Goal: Task Accomplishment & Management: Manage account settings

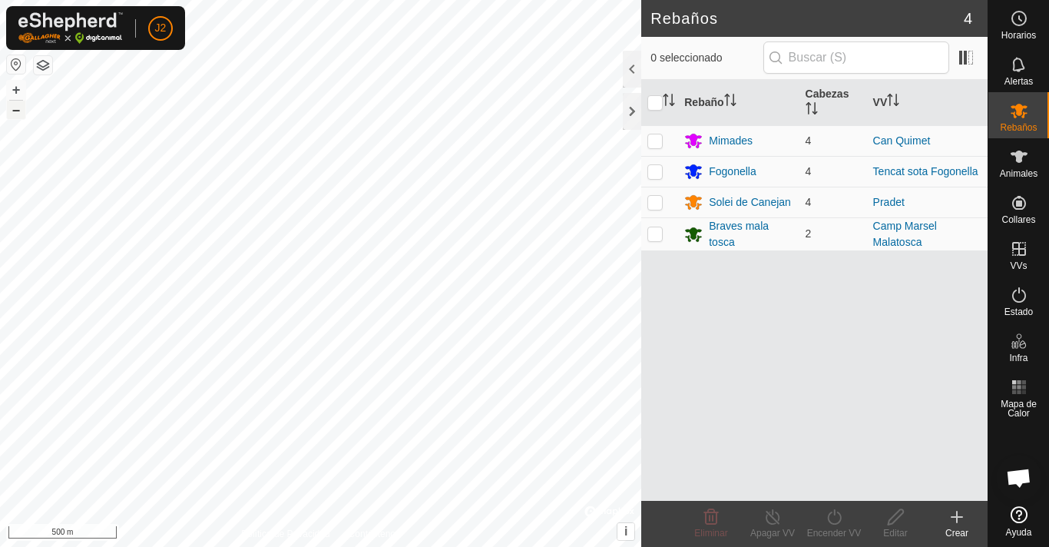
click at [18, 110] on button "–" at bounding box center [16, 110] width 18 height 18
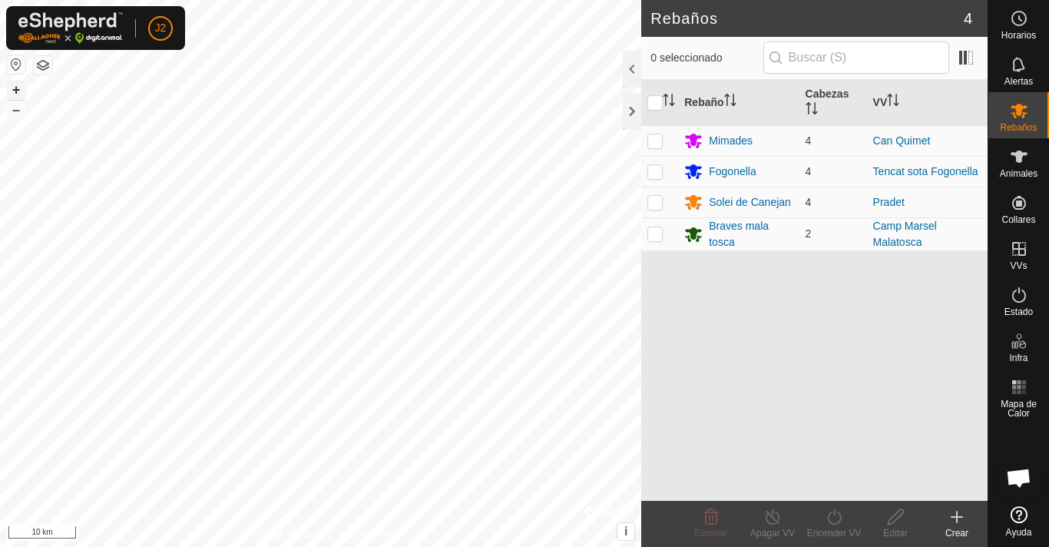
click at [17, 85] on button "+" at bounding box center [16, 90] width 18 height 18
click at [17, 86] on button "+" at bounding box center [16, 90] width 18 height 18
click at [17, 87] on button "+" at bounding box center [16, 90] width 18 height 18
click at [18, 87] on button "+" at bounding box center [16, 90] width 18 height 18
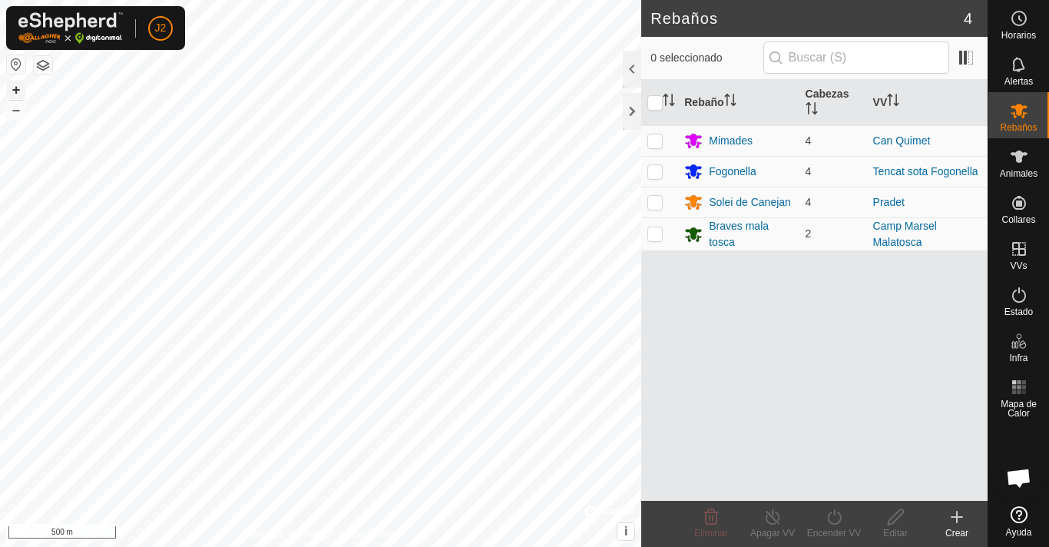
click at [18, 87] on button "+" at bounding box center [16, 90] width 18 height 18
click at [18, 88] on button "+" at bounding box center [16, 90] width 18 height 18
click at [15, 88] on button "+" at bounding box center [16, 90] width 18 height 18
click at [13, 88] on button "+" at bounding box center [16, 90] width 18 height 18
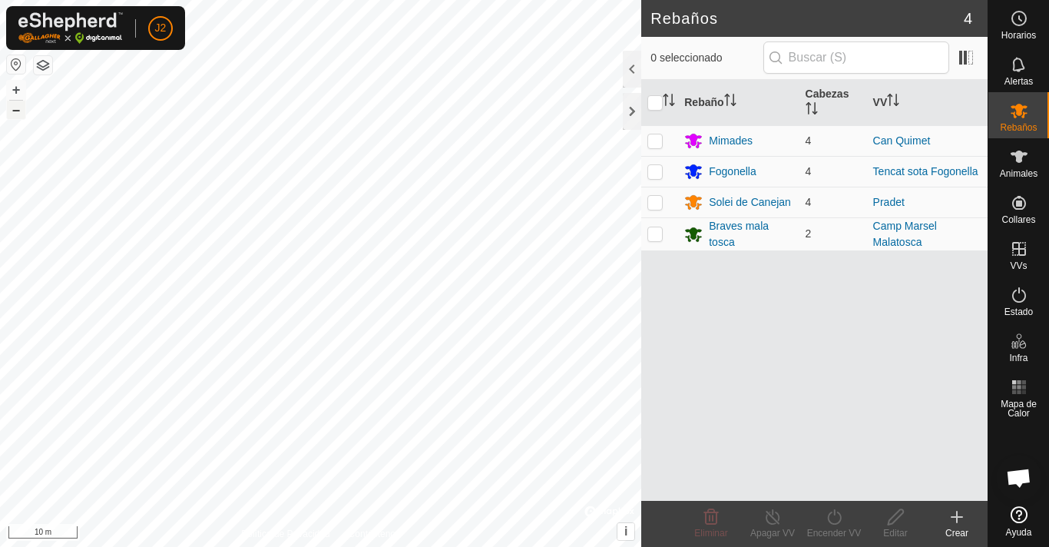
click at [16, 106] on button "–" at bounding box center [16, 110] width 18 height 18
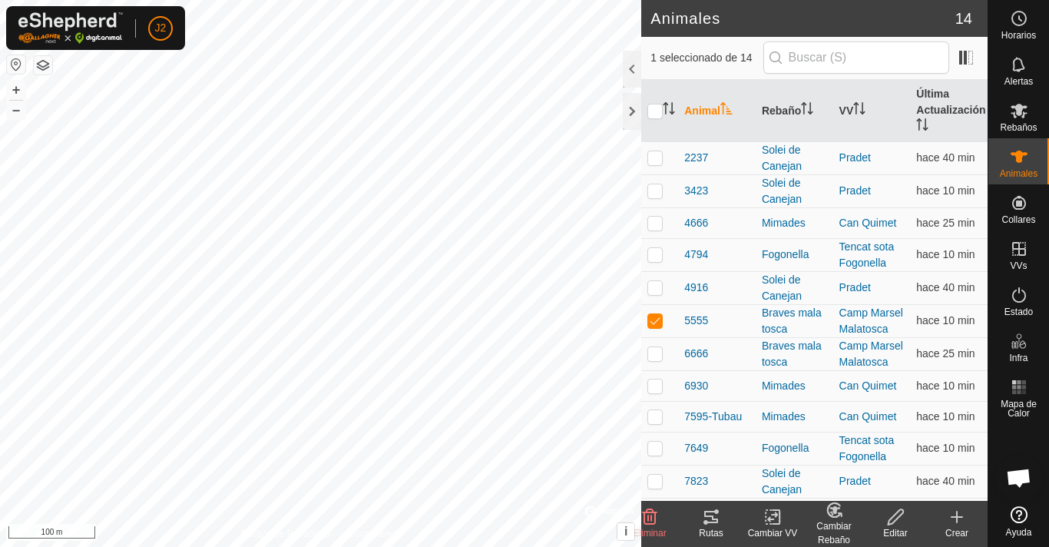
click at [715, 522] on icon at bounding box center [711, 517] width 14 height 12
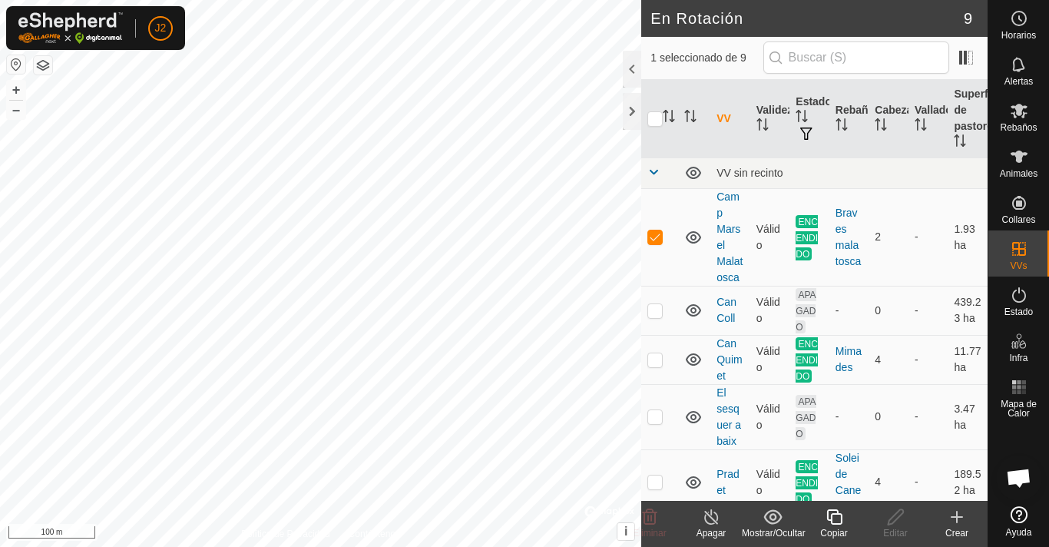
click at [705, 514] on icon at bounding box center [711, 516] width 14 height 15
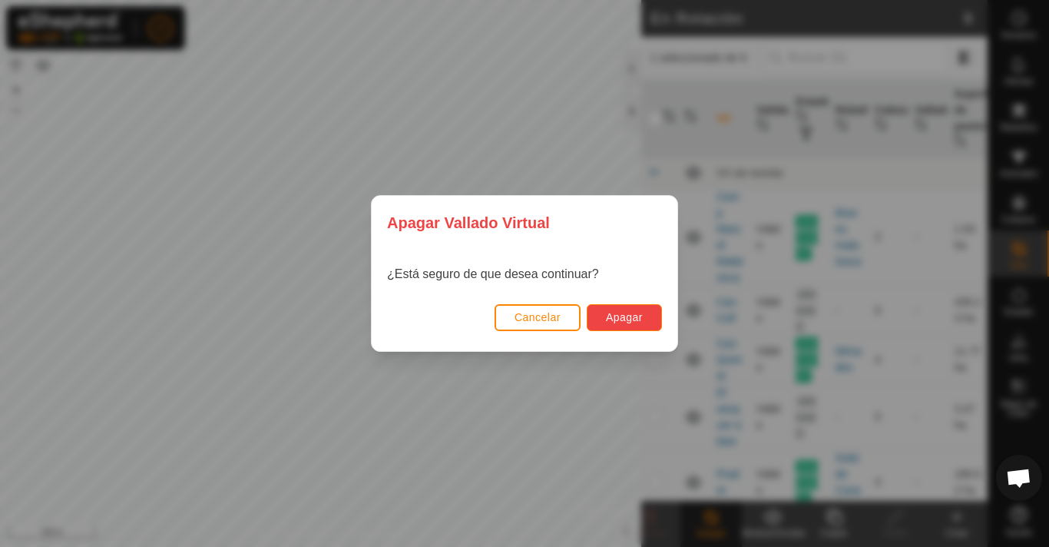
click at [626, 306] on button "Apagar" at bounding box center [624, 317] width 75 height 27
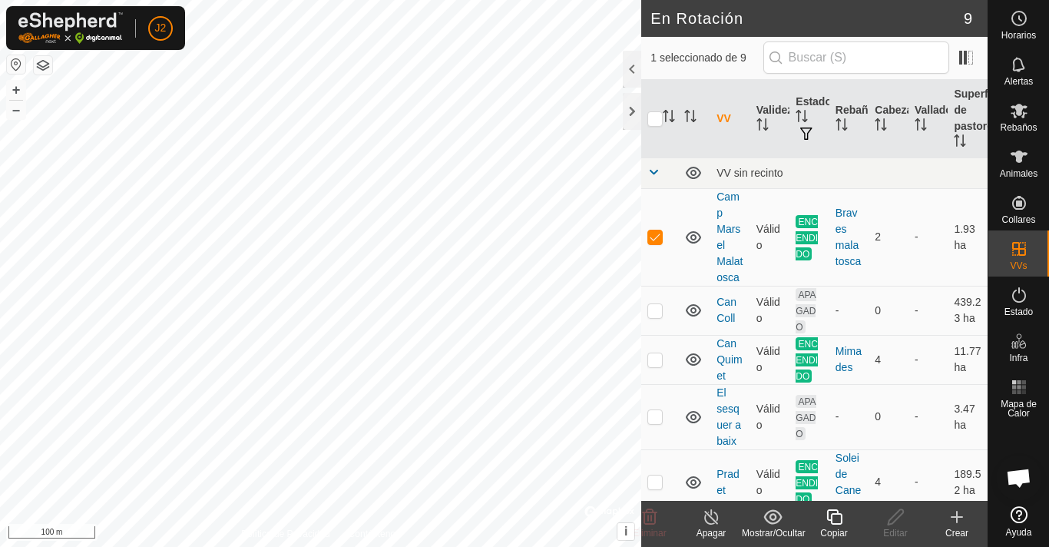
click at [709, 517] on icon at bounding box center [711, 516] width 19 height 18
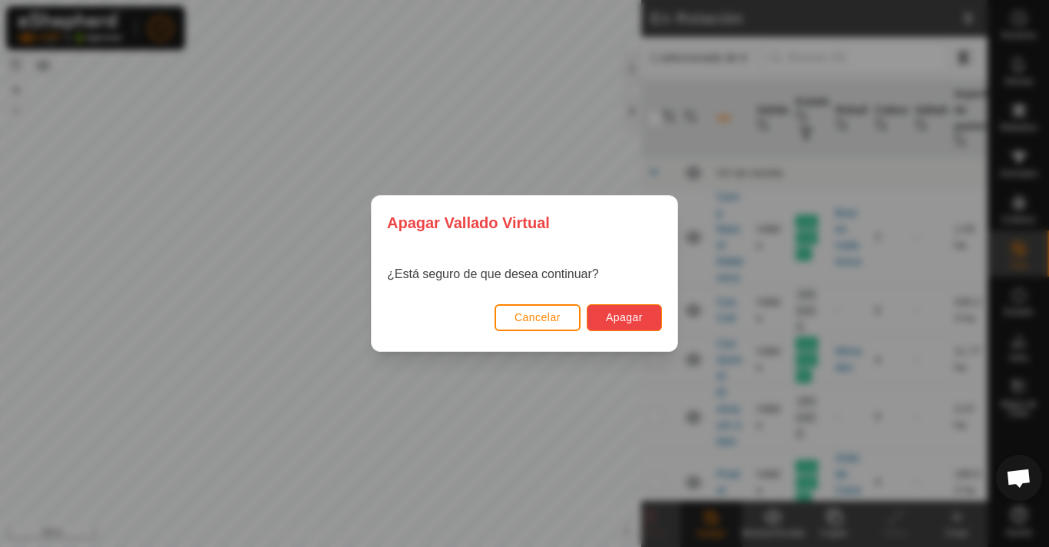
click at [612, 319] on span "Apagar" at bounding box center [624, 317] width 37 height 12
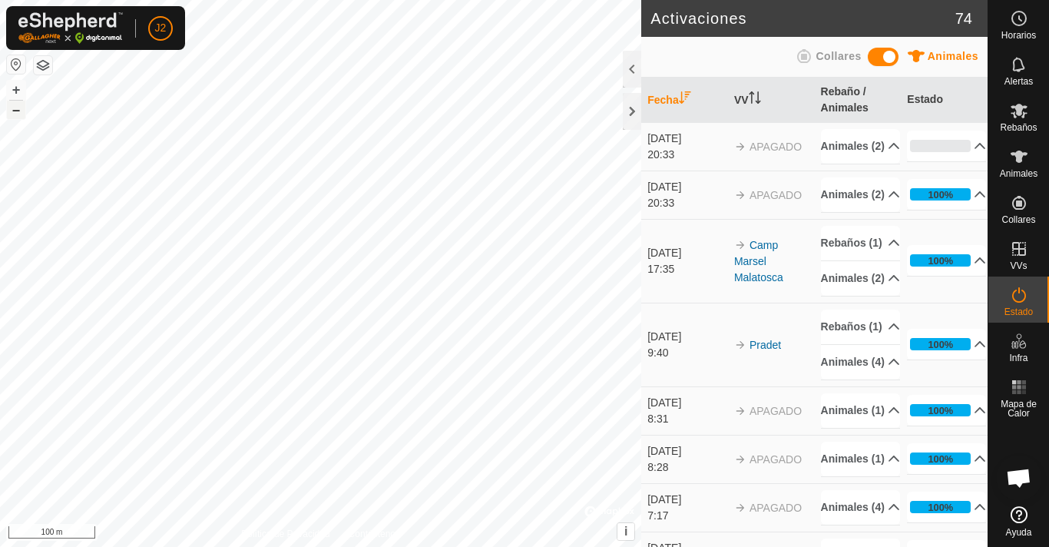
click at [19, 108] on button "–" at bounding box center [16, 110] width 18 height 18
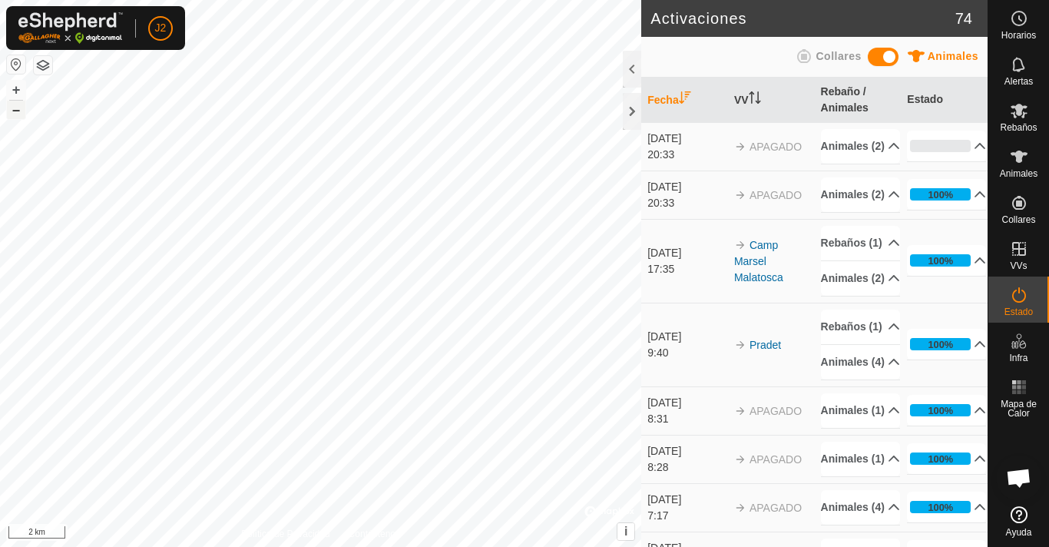
click at [19, 108] on button "–" at bounding box center [16, 110] width 18 height 18
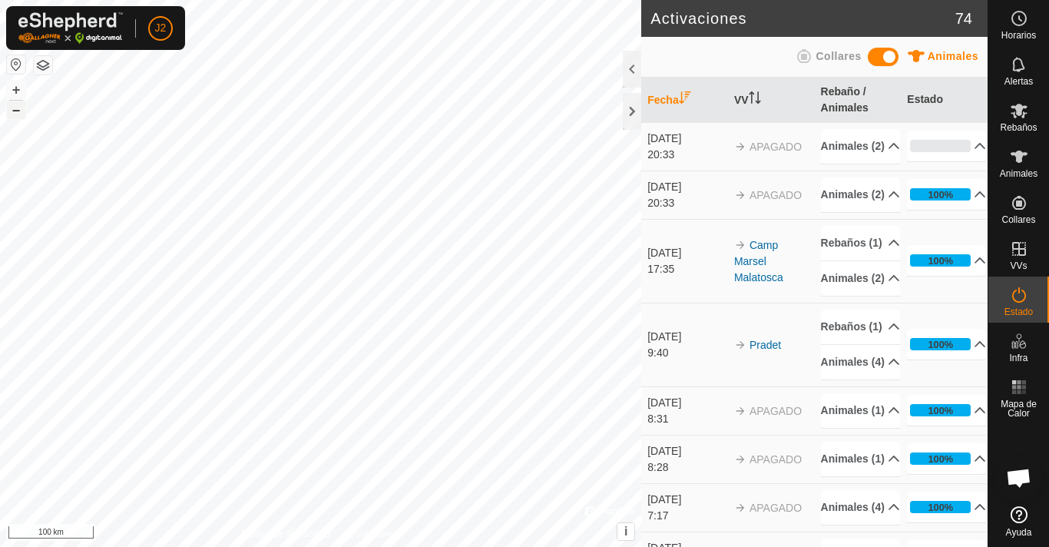
click at [19, 108] on button "–" at bounding box center [16, 110] width 18 height 18
click at [20, 93] on button "+" at bounding box center [16, 90] width 18 height 18
click at [203, 0] on html "J2 Horarios Alertas Rebaños Animales Collares VVs Estado Infra Mapa de Calor Ay…" at bounding box center [524, 273] width 1049 height 547
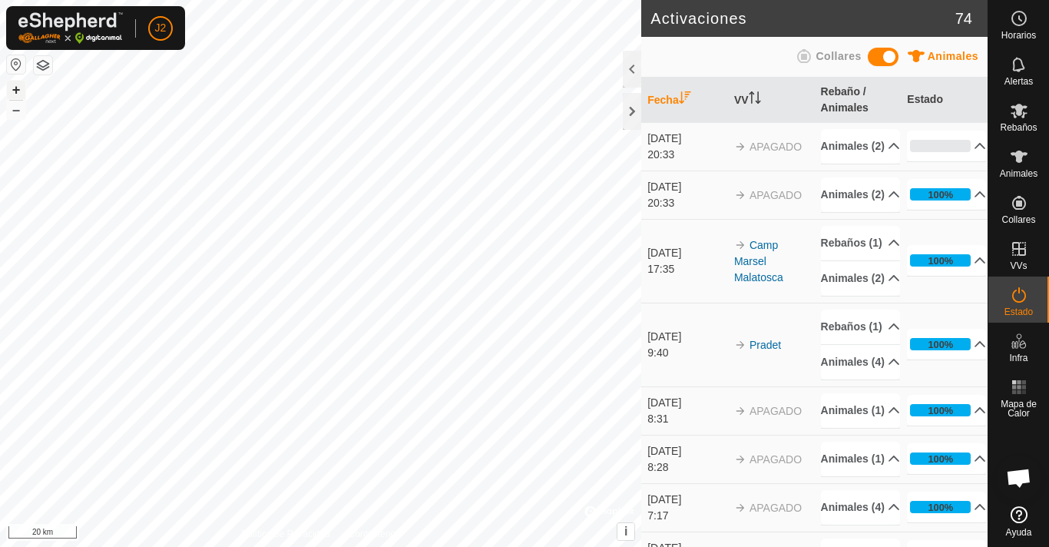
click at [12, 89] on button "+" at bounding box center [16, 90] width 18 height 18
click at [12, 88] on button "+" at bounding box center [16, 90] width 18 height 18
click at [18, 91] on button "+" at bounding box center [16, 90] width 18 height 18
click at [17, 93] on button "+" at bounding box center [16, 90] width 18 height 18
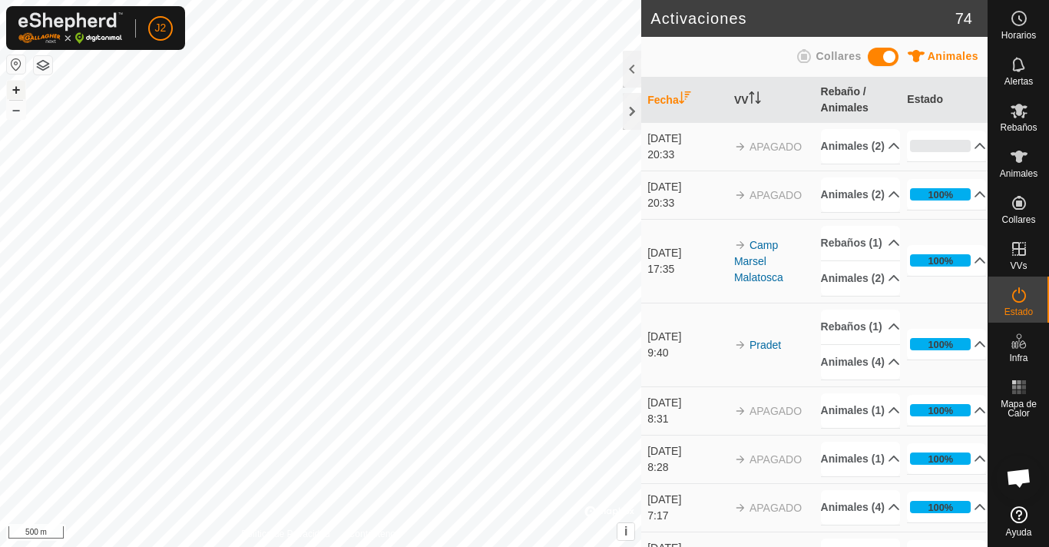
click at [18, 92] on button "+" at bounding box center [16, 90] width 18 height 18
click at [18, 86] on button "+" at bounding box center [16, 90] width 18 height 18
click at [18, 90] on button "+" at bounding box center [16, 90] width 18 height 18
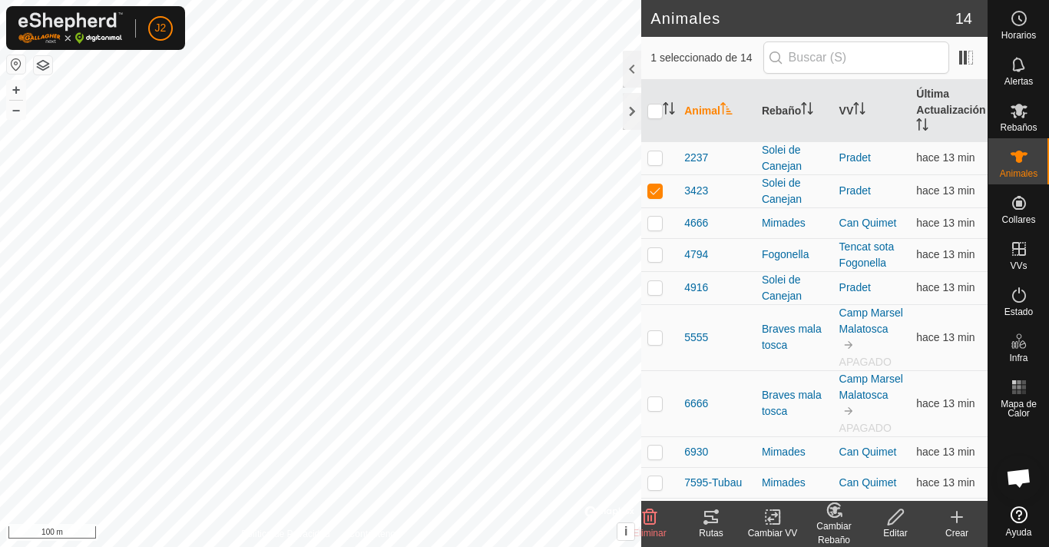
click at [705, 520] on icon at bounding box center [711, 516] width 18 height 18
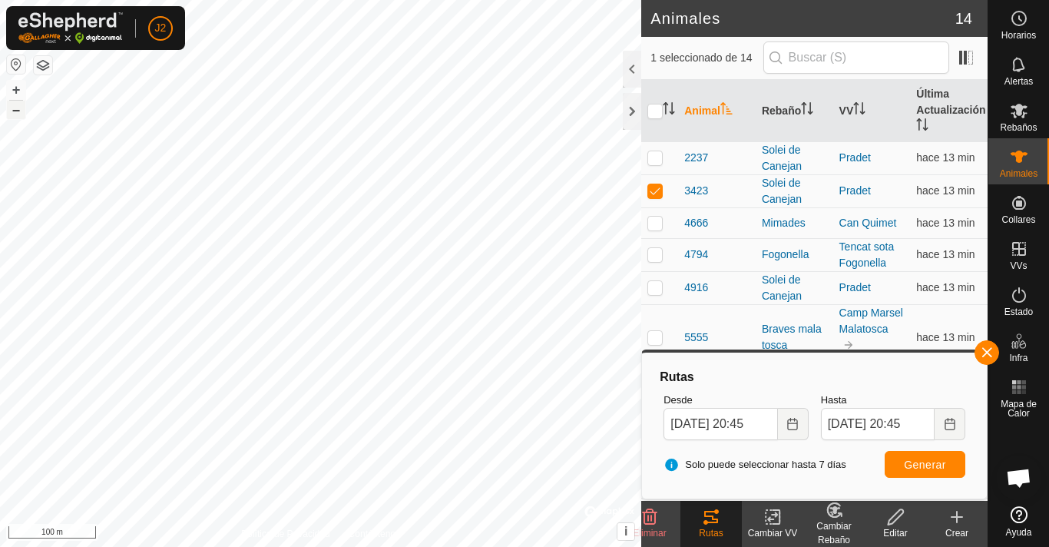
click at [21, 111] on button "–" at bounding box center [16, 110] width 18 height 18
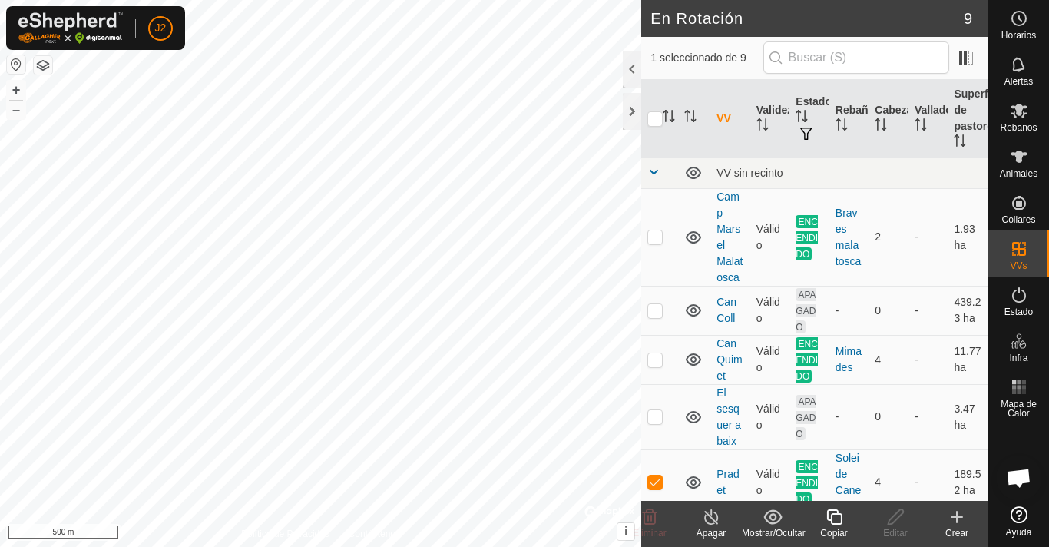
click at [710, 523] on icon at bounding box center [711, 516] width 19 height 18
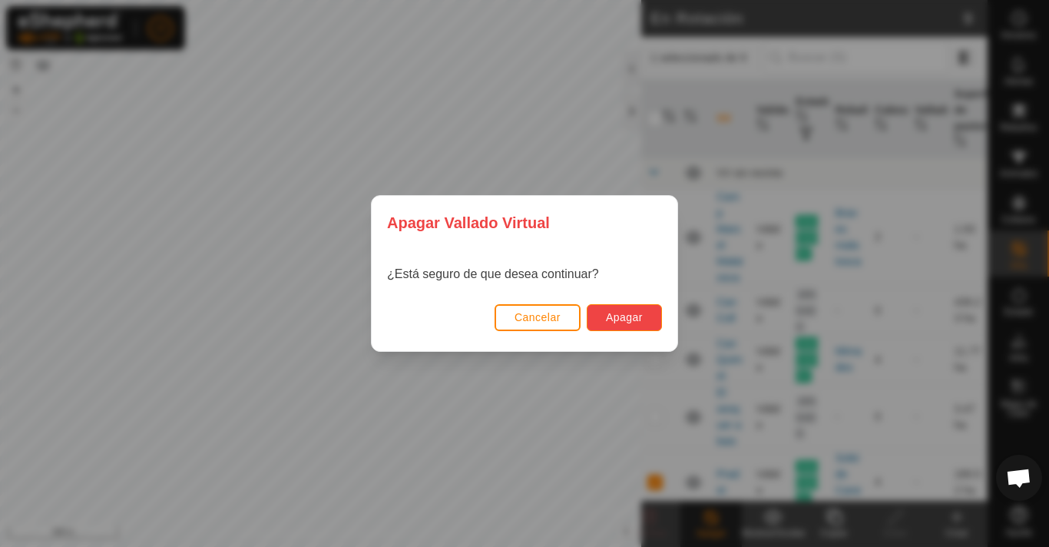
click at [617, 316] on span "Apagar" at bounding box center [624, 317] width 37 height 12
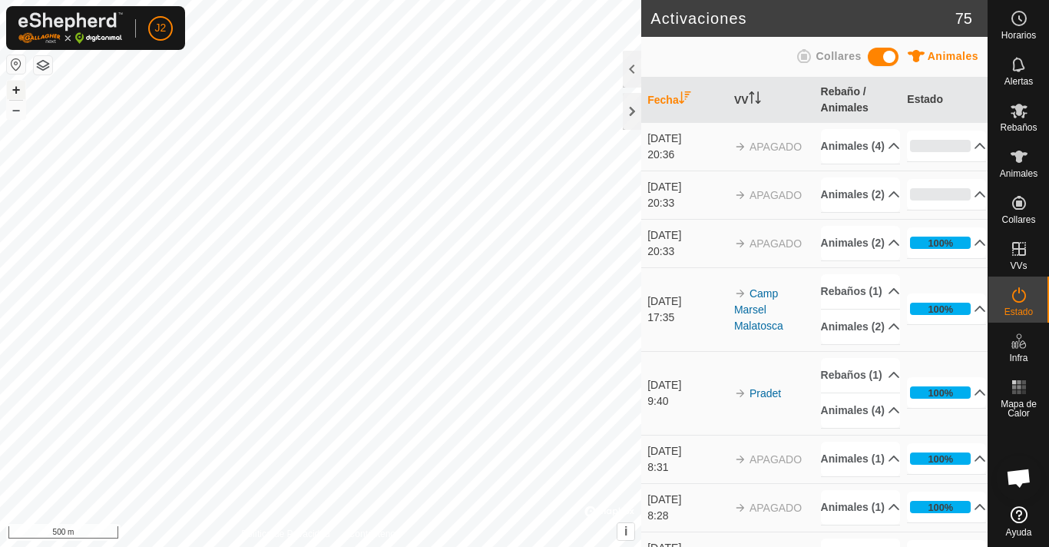
click at [18, 91] on button "+" at bounding box center [16, 90] width 18 height 18
click at [18, 111] on button "–" at bounding box center [16, 110] width 18 height 18
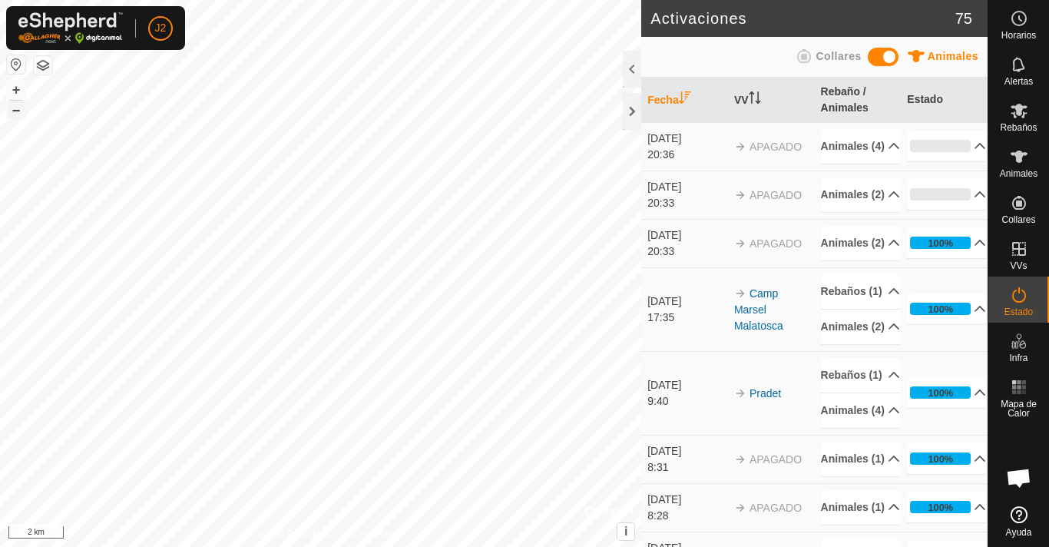
click at [18, 111] on button "–" at bounding box center [16, 110] width 18 height 18
click at [15, 117] on button "–" at bounding box center [16, 110] width 18 height 18
click at [16, 113] on button "–" at bounding box center [16, 110] width 18 height 18
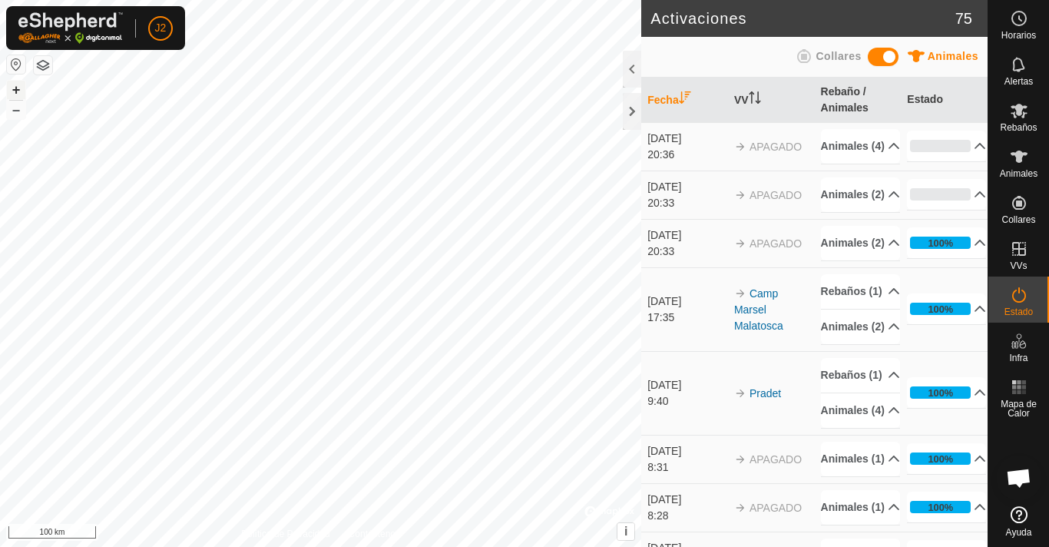
click at [12, 81] on button "+" at bounding box center [16, 90] width 18 height 18
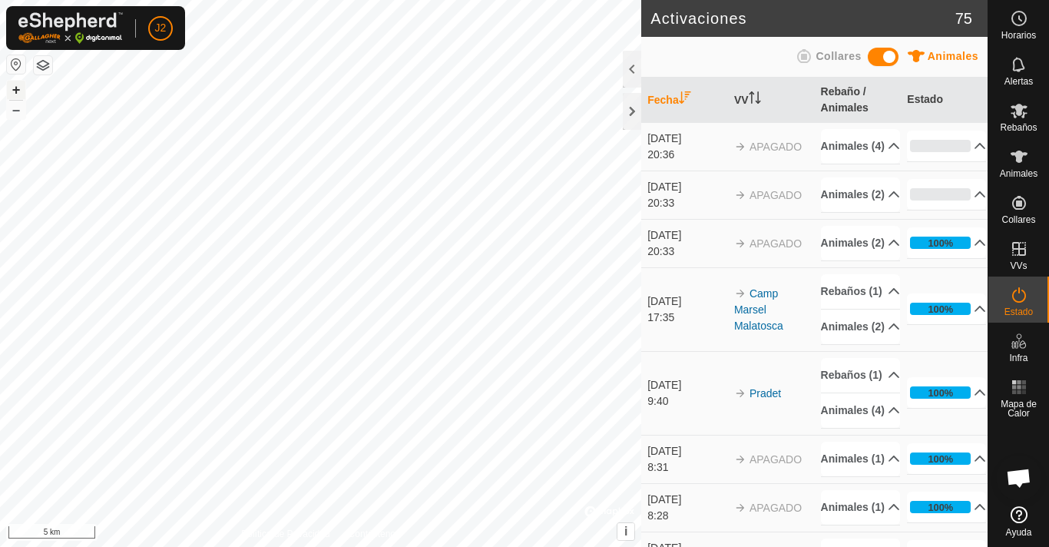
click at [12, 81] on button "+" at bounding box center [16, 90] width 18 height 18
click at [15, 88] on button "+" at bounding box center [16, 90] width 18 height 18
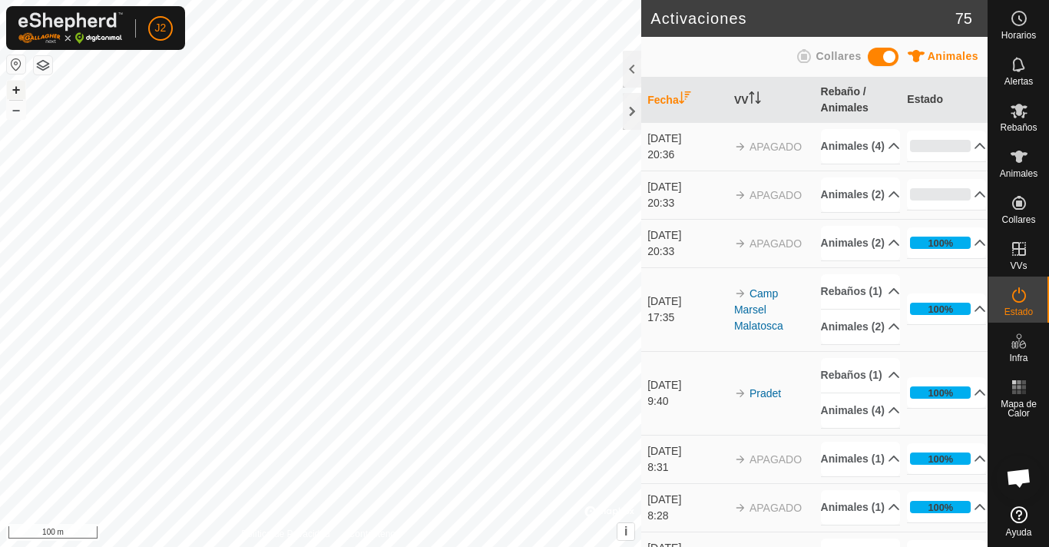
click at [15, 88] on button "+" at bounding box center [16, 90] width 18 height 18
click at [10, 106] on button "–" at bounding box center [16, 110] width 18 height 18
click at [11, 107] on button "–" at bounding box center [16, 110] width 18 height 18
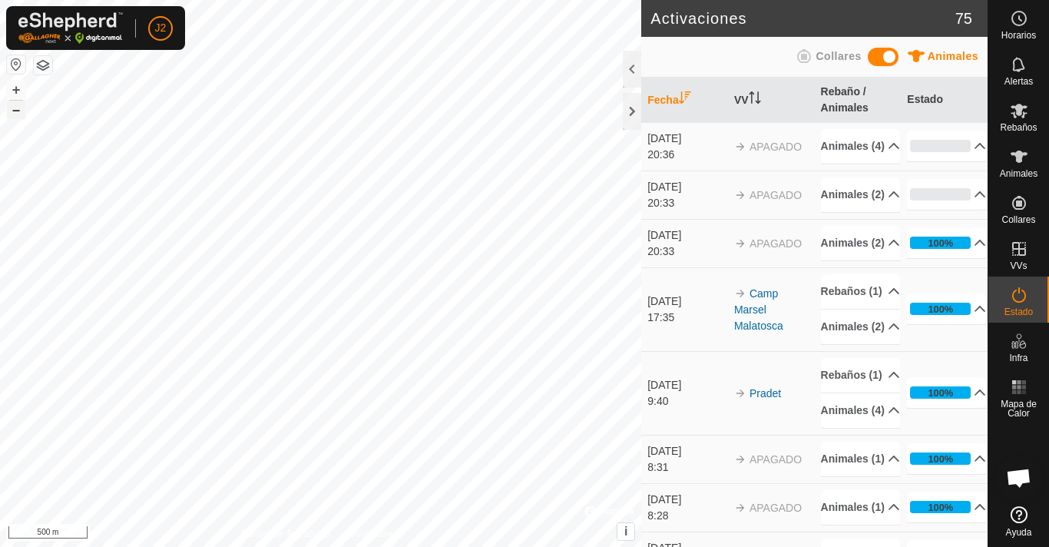
click at [11, 107] on button "–" at bounding box center [16, 110] width 18 height 18
click at [11, 108] on button "–" at bounding box center [16, 110] width 18 height 18
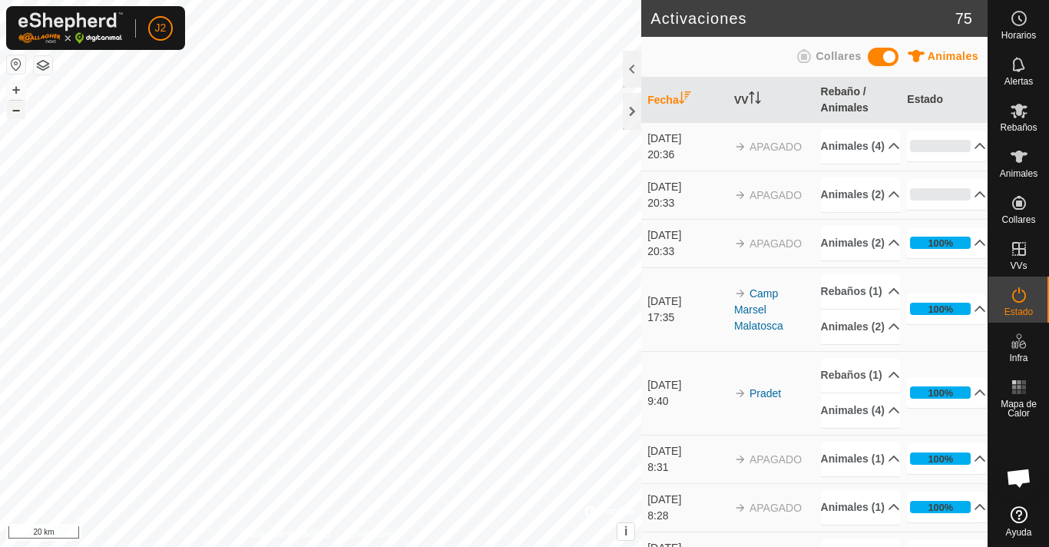
click at [11, 108] on button "–" at bounding box center [16, 110] width 18 height 18
click at [7, 101] on button "–" at bounding box center [16, 110] width 18 height 18
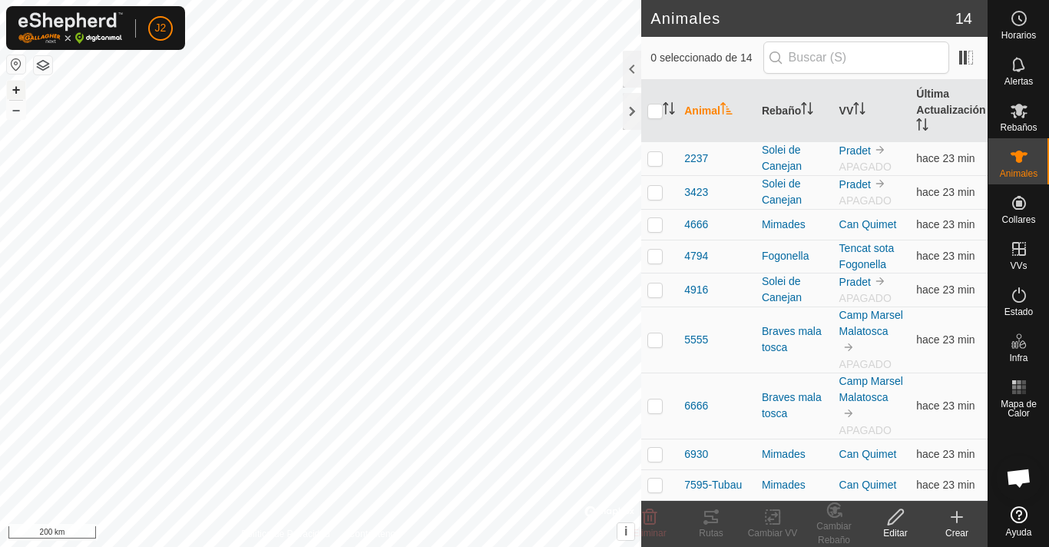
click at [18, 89] on button "+" at bounding box center [16, 90] width 18 height 18
click at [19, 89] on button "+" at bounding box center [16, 90] width 18 height 18
click at [17, 92] on button "+" at bounding box center [16, 90] width 18 height 18
click at [23, 109] on button "–" at bounding box center [16, 110] width 18 height 18
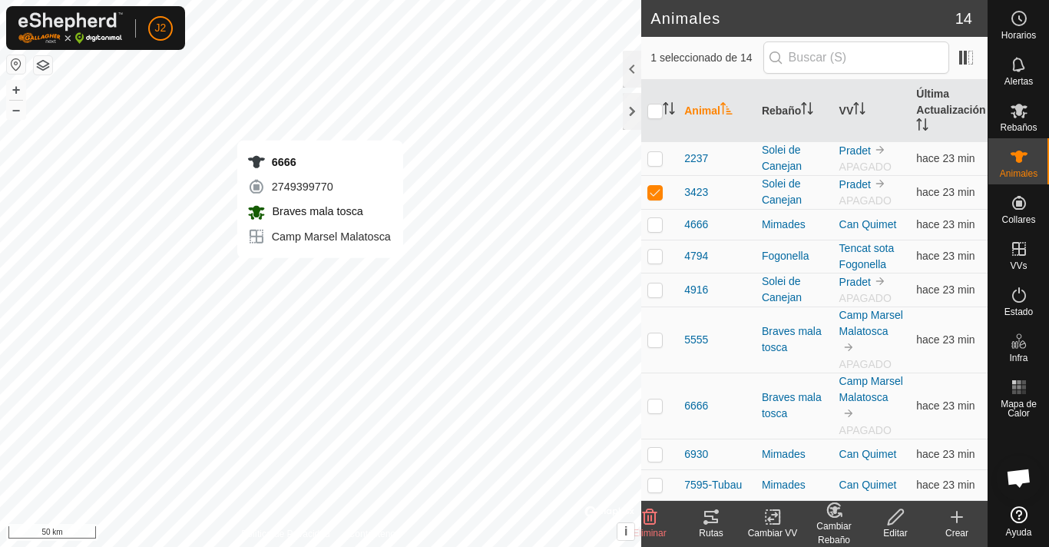
checkbox input "false"
click at [16, 89] on button "+" at bounding box center [16, 90] width 18 height 18
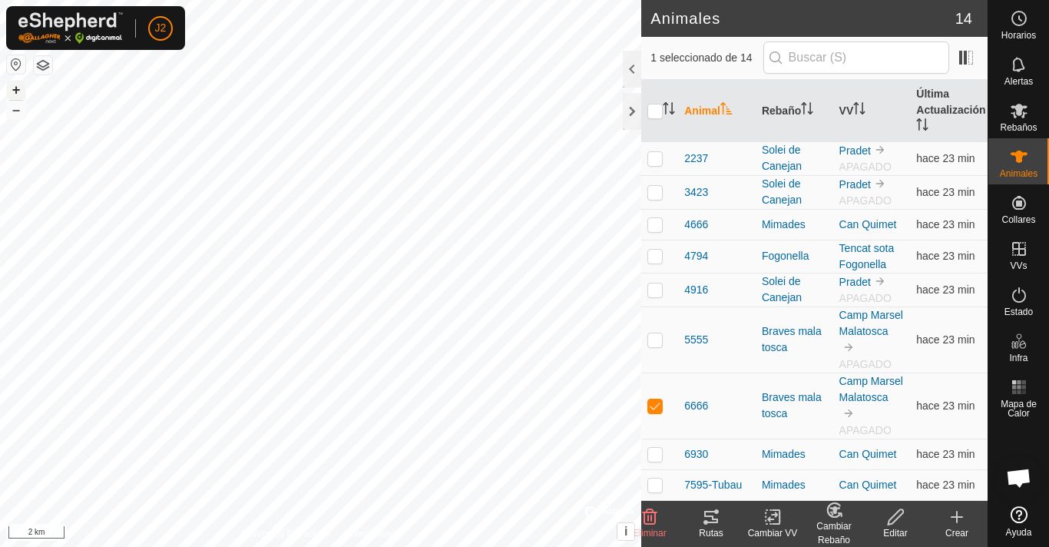
click at [16, 89] on button "+" at bounding box center [16, 90] width 18 height 18
click at [842, 419] on img at bounding box center [848, 413] width 12 height 12
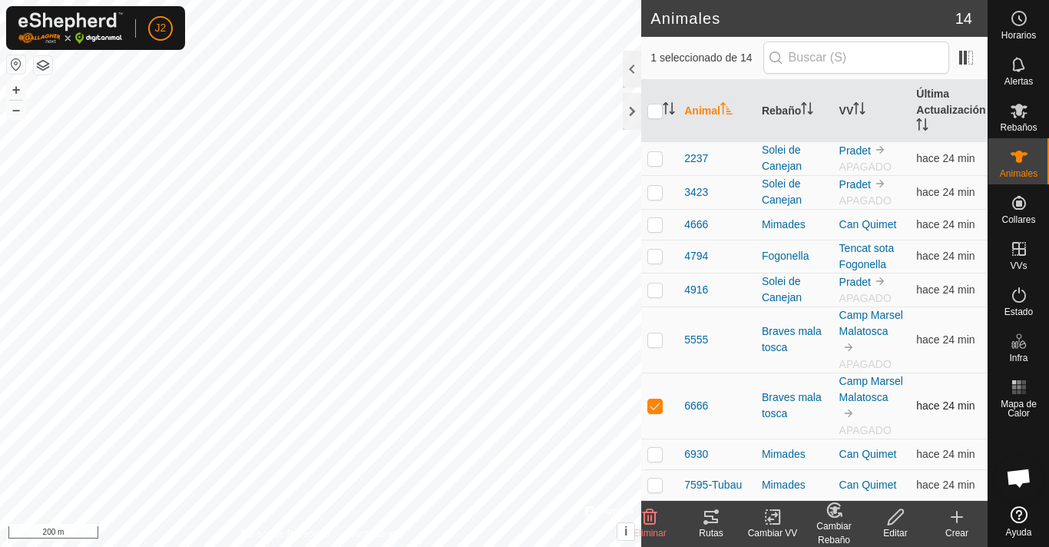
click at [842, 419] on img at bounding box center [848, 413] width 12 height 12
click at [18, 89] on button "+" at bounding box center [16, 90] width 18 height 18
click at [15, 110] on button "–" at bounding box center [16, 110] width 18 height 18
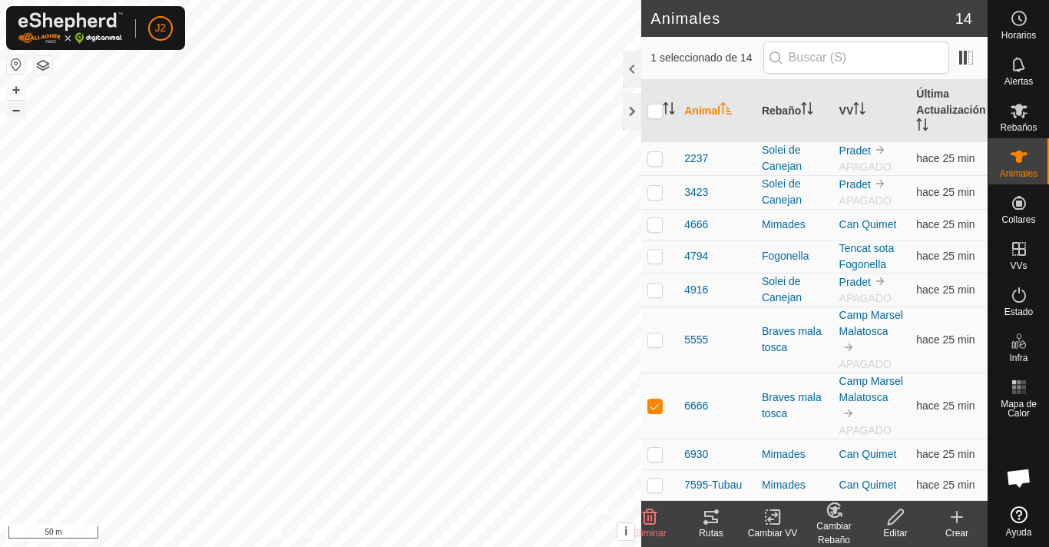
checkbox input "false"
click at [633, 109] on div at bounding box center [632, 111] width 18 height 37
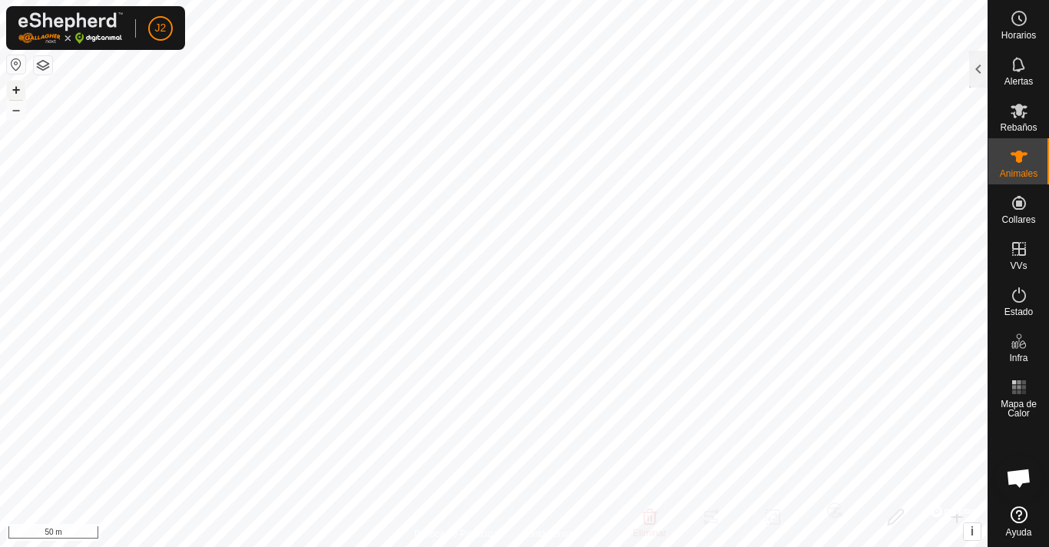
click at [16, 88] on button "+" at bounding box center [16, 90] width 18 height 18
click at [18, 110] on button "–" at bounding box center [16, 110] width 18 height 18
click at [21, 107] on button "–" at bounding box center [16, 110] width 18 height 18
checkbox input "false"
click at [15, 87] on button "+" at bounding box center [16, 90] width 18 height 18
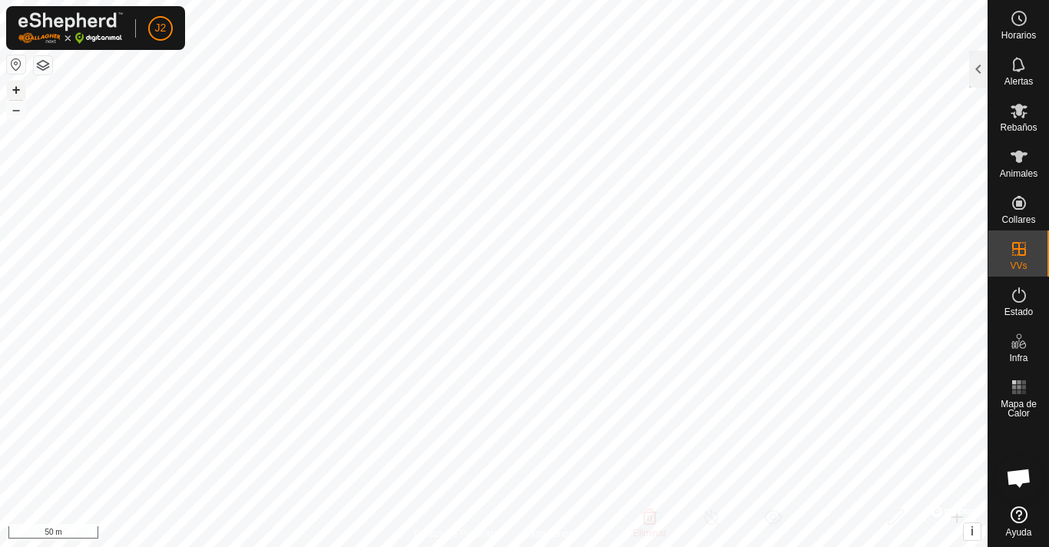
click at [15, 87] on button "+" at bounding box center [16, 90] width 18 height 18
click at [19, 92] on button "+" at bounding box center [16, 90] width 18 height 18
click at [13, 108] on button "–" at bounding box center [16, 110] width 18 height 18
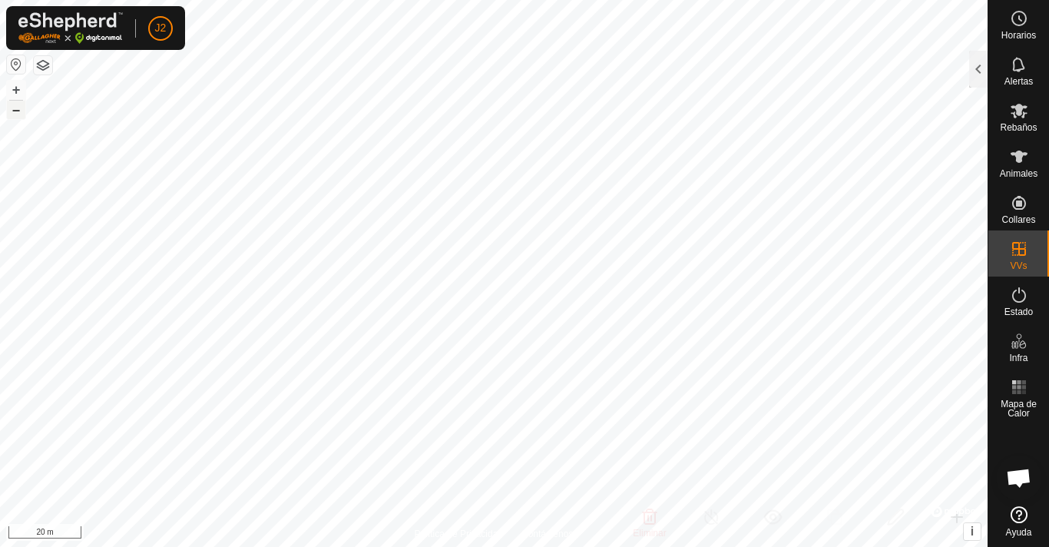
click at [13, 108] on button "–" at bounding box center [16, 110] width 18 height 18
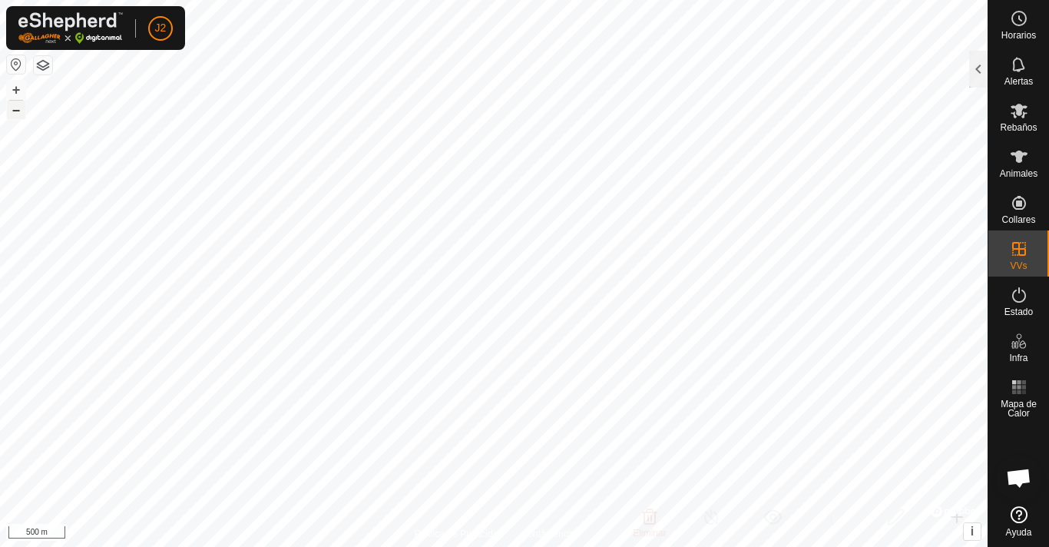
click at [13, 108] on button "–" at bounding box center [16, 110] width 18 height 18
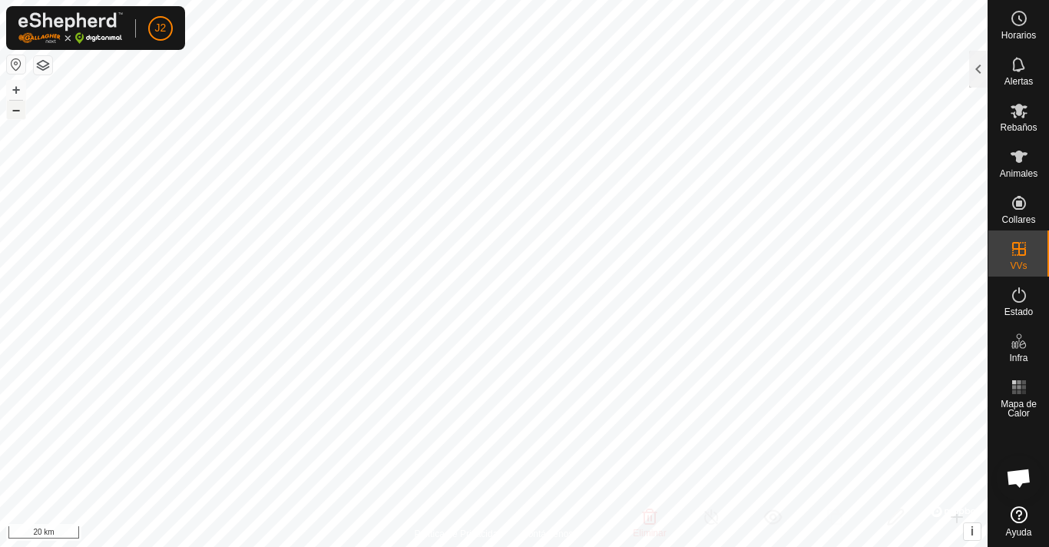
click at [13, 108] on button "–" at bounding box center [16, 110] width 18 height 18
click at [15, 87] on button "+" at bounding box center [16, 90] width 18 height 18
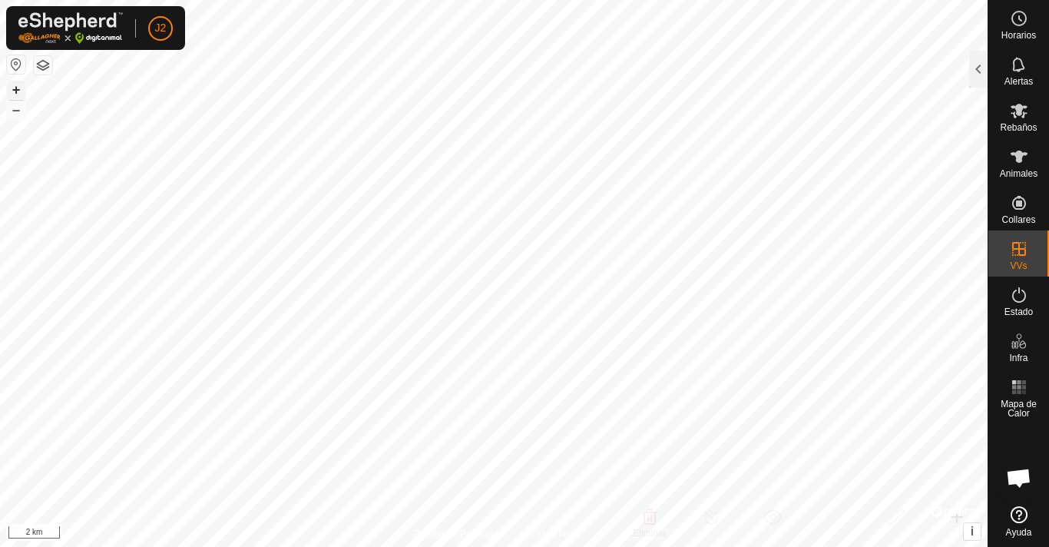
click at [15, 87] on button "+" at bounding box center [16, 90] width 18 height 18
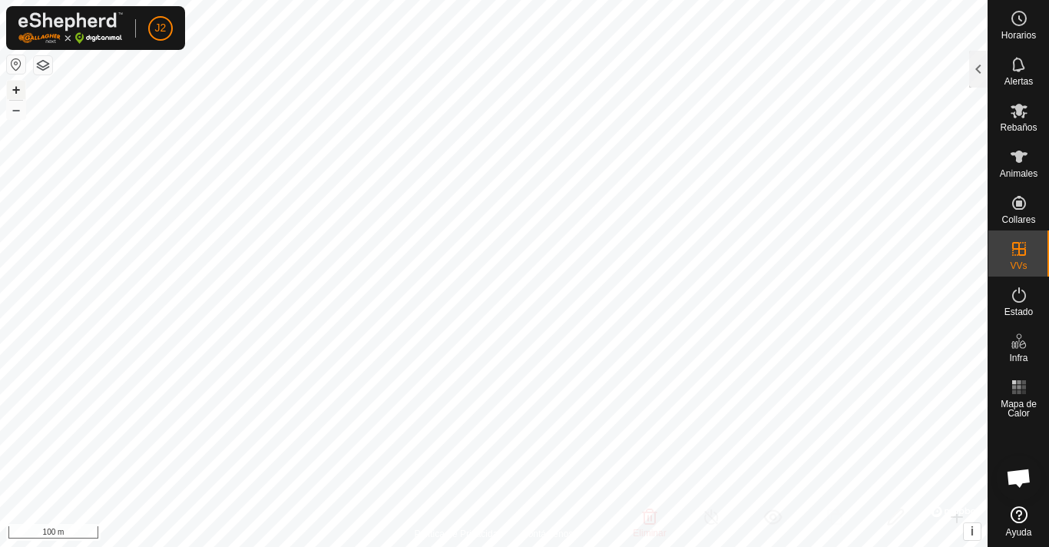
click at [15, 87] on button "+" at bounding box center [16, 90] width 18 height 18
click at [7, 81] on button "+" at bounding box center [16, 90] width 18 height 18
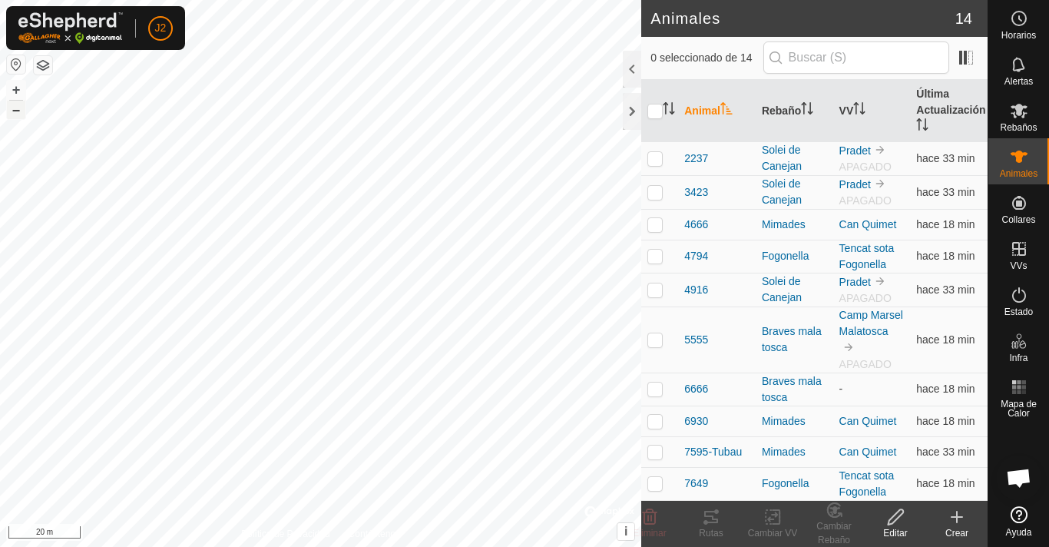
click at [18, 114] on button "–" at bounding box center [16, 110] width 18 height 18
click at [20, 97] on button "+" at bounding box center [16, 90] width 18 height 18
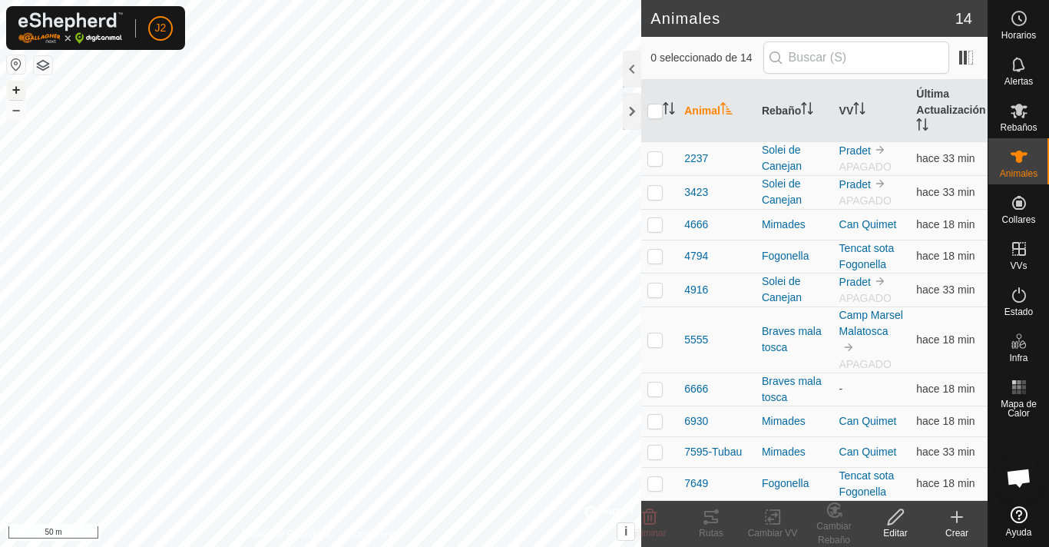
click at [14, 91] on button "+" at bounding box center [16, 90] width 18 height 18
click at [12, 112] on button "–" at bounding box center [16, 110] width 18 height 18
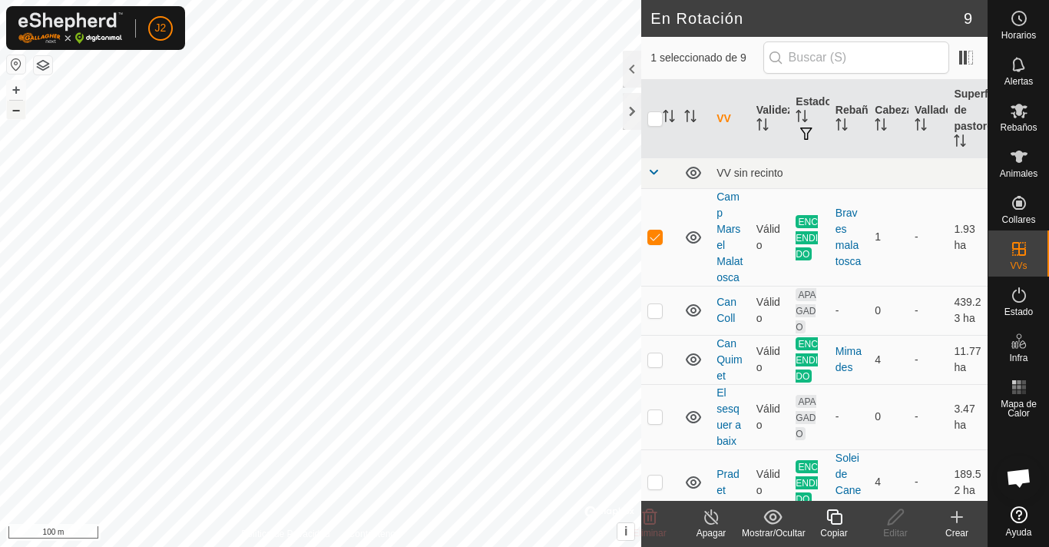
click at [18, 109] on button "–" at bounding box center [16, 110] width 18 height 18
click at [15, 94] on button "+" at bounding box center [16, 90] width 18 height 18
click at [11, 88] on button "+" at bounding box center [16, 90] width 18 height 18
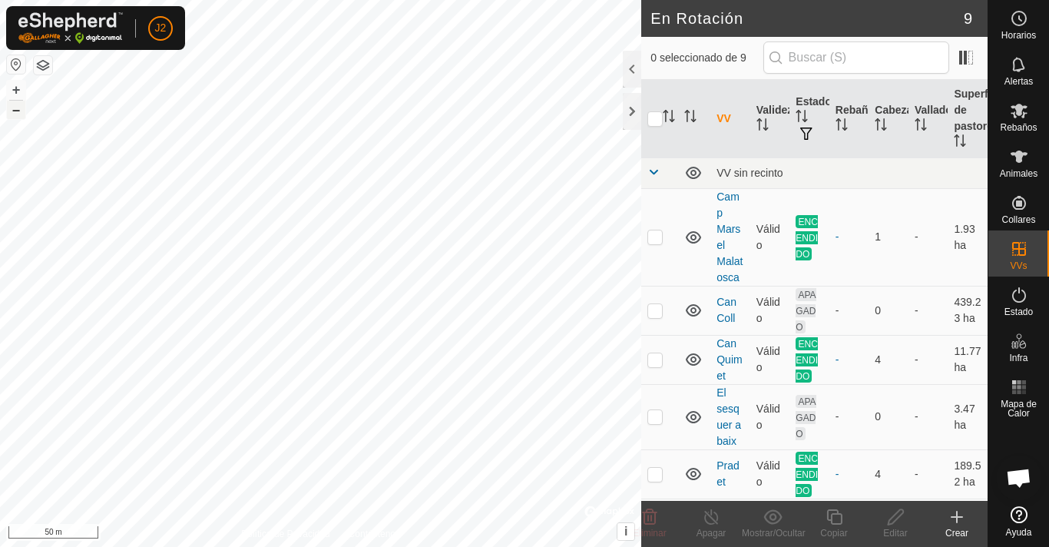
click at [13, 117] on button "–" at bounding box center [16, 110] width 18 height 18
click at [19, 110] on button "–" at bounding box center [16, 110] width 18 height 18
click at [18, 110] on button "–" at bounding box center [16, 110] width 18 height 18
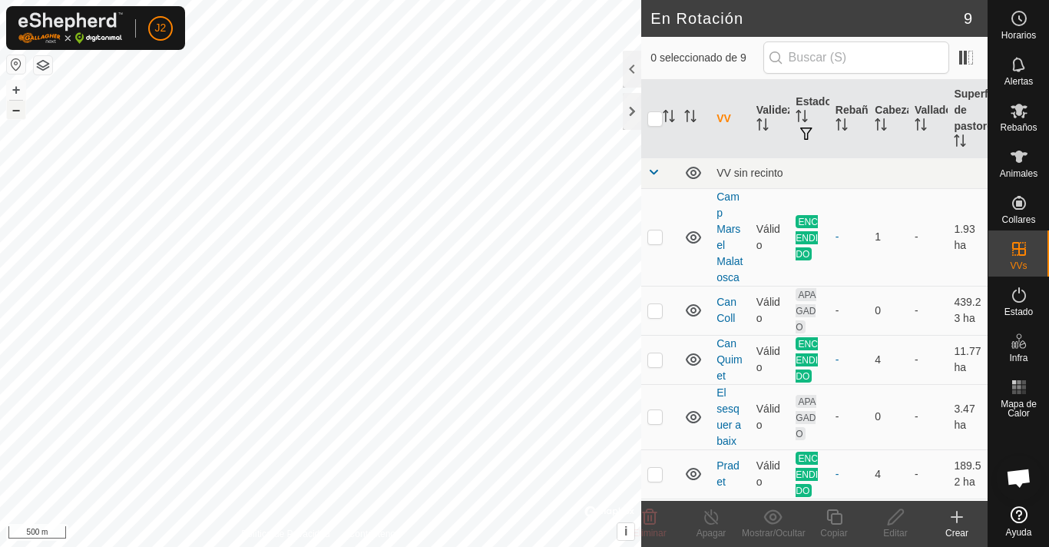
click at [18, 110] on button "–" at bounding box center [16, 110] width 18 height 18
click at [18, 109] on button "–" at bounding box center [16, 110] width 18 height 18
click at [18, 108] on button "–" at bounding box center [16, 110] width 18 height 18
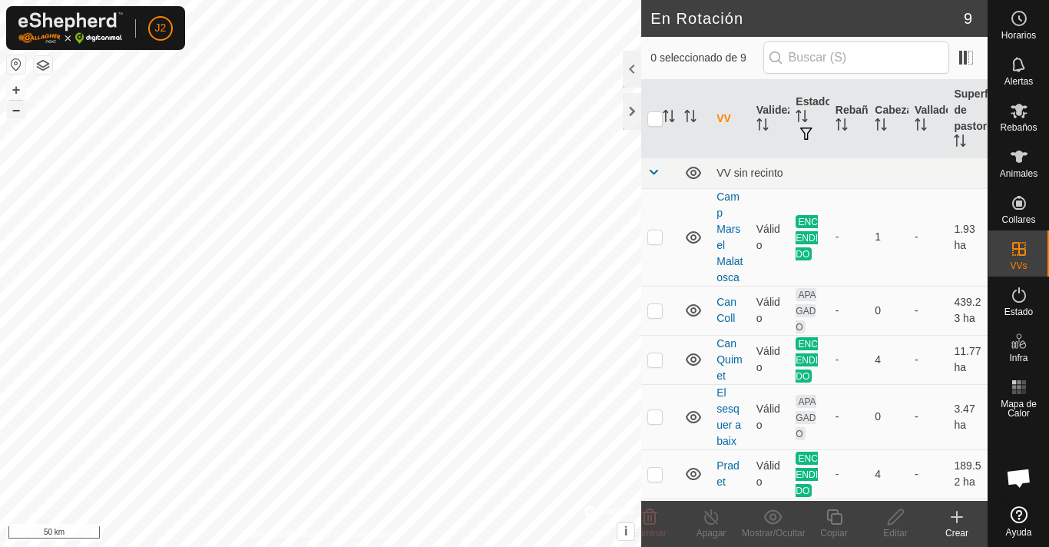
click at [18, 108] on button "–" at bounding box center [16, 110] width 18 height 18
click at [17, 86] on button "+" at bounding box center [16, 90] width 18 height 18
click at [11, 83] on button "+" at bounding box center [16, 90] width 18 height 18
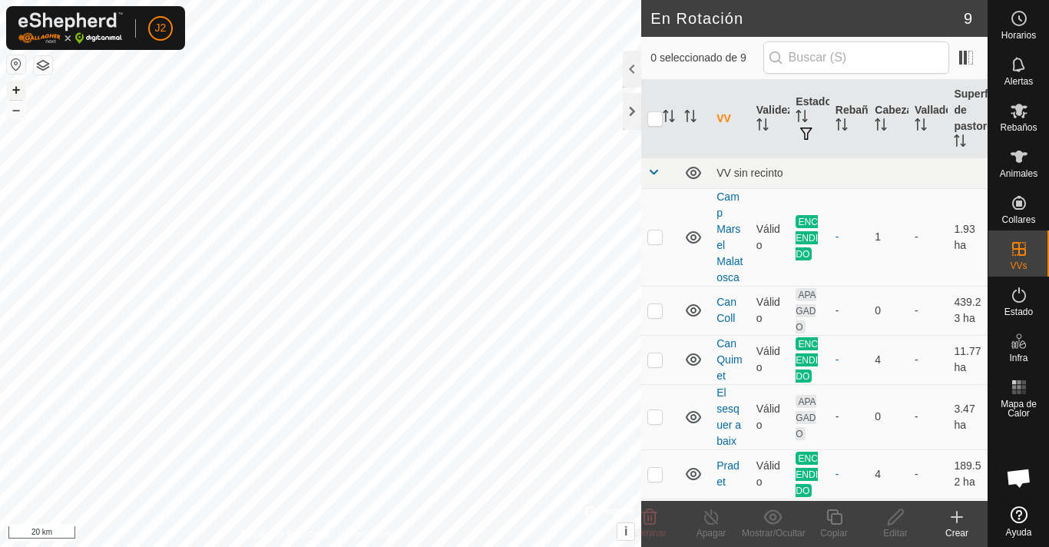
click at [12, 84] on button "+" at bounding box center [16, 90] width 18 height 18
click at [18, 84] on button "+" at bounding box center [16, 90] width 18 height 18
click at [18, 88] on button "+" at bounding box center [16, 90] width 18 height 18
click at [17, 88] on button "+" at bounding box center [16, 90] width 18 height 18
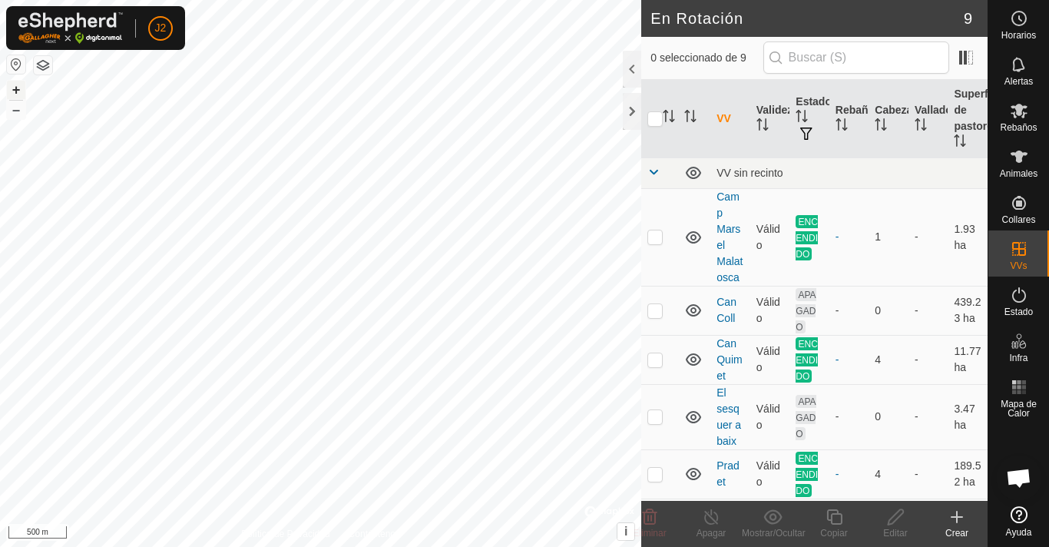
click at [17, 88] on button "+" at bounding box center [16, 90] width 18 height 18
click at [12, 90] on button "+" at bounding box center [16, 90] width 18 height 18
click at [21, 91] on button "+" at bounding box center [16, 90] width 18 height 18
click at [26, 92] on div "+ – ⇧ i © Mapbox , © OpenStreetMap , Improve this map 50 m" at bounding box center [320, 273] width 641 height 547
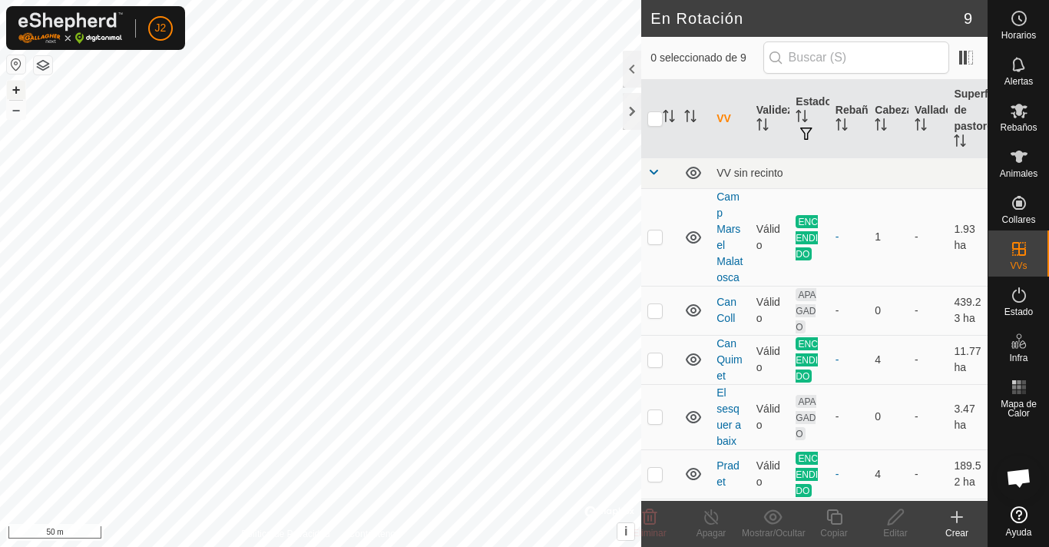
click at [25, 88] on div "+ –" at bounding box center [16, 100] width 20 height 40
click at [17, 113] on button "–" at bounding box center [16, 110] width 18 height 18
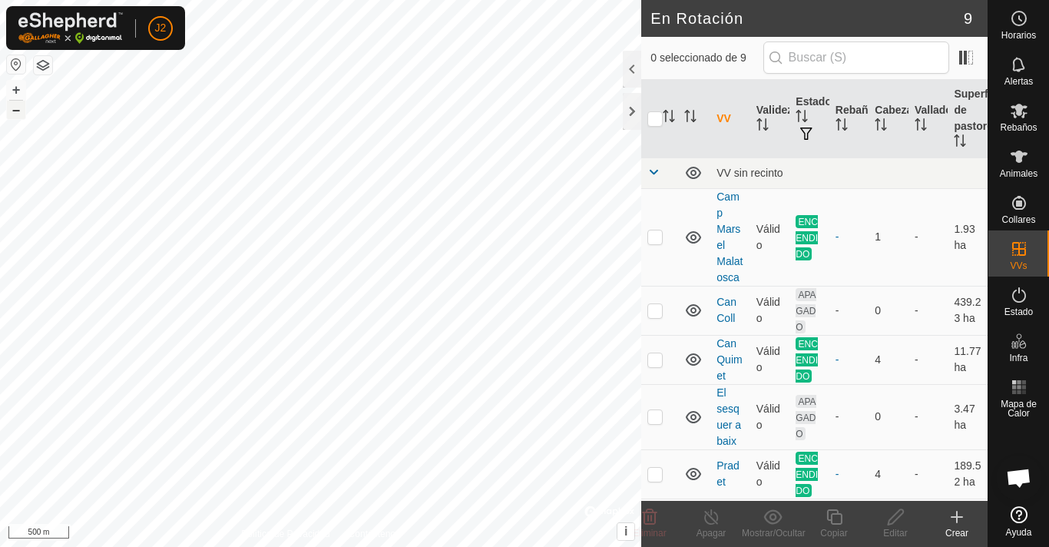
click at [17, 113] on button "–" at bounding box center [16, 110] width 18 height 18
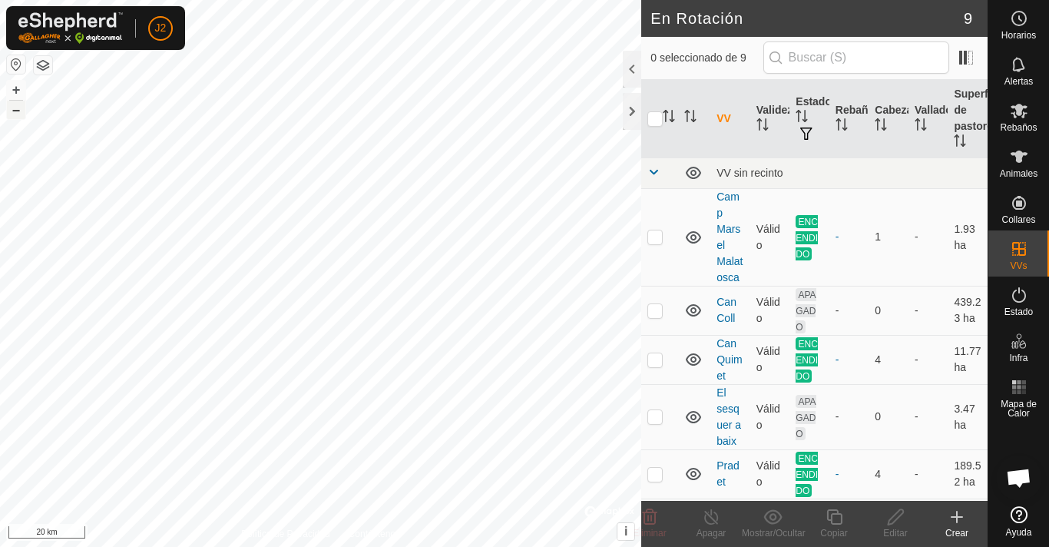
click at [17, 113] on button "–" at bounding box center [16, 110] width 18 height 18
click at [17, 85] on button "+" at bounding box center [16, 90] width 18 height 18
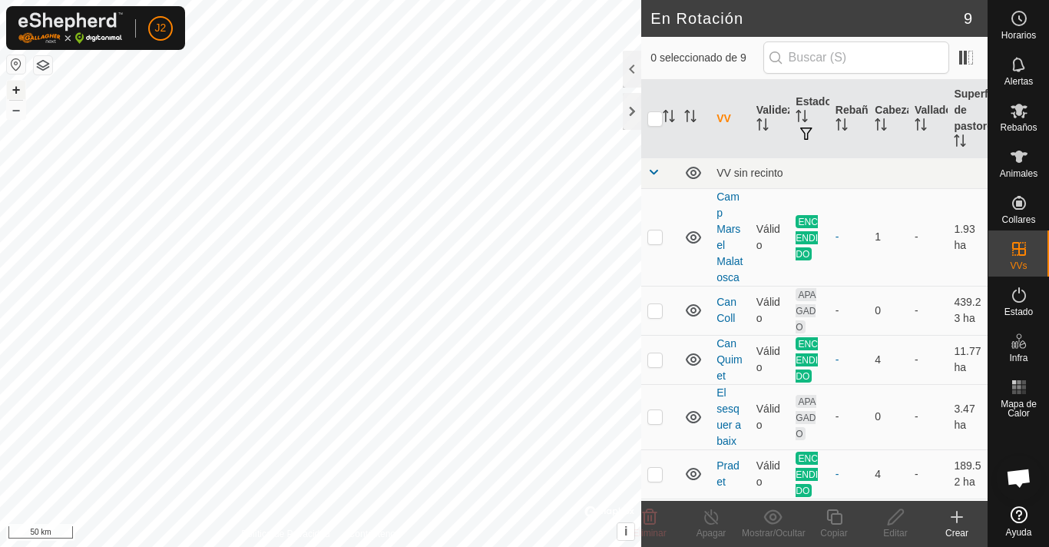
click at [17, 85] on button "+" at bounding box center [16, 90] width 18 height 18
click at [653, 403] on div "En Rotación 9 0 seleccionado de 9 VV Validez Estado Rebaño Cabezas Vallado Supe…" at bounding box center [493, 273] width 987 height 547
click at [19, 111] on button "–" at bounding box center [16, 110] width 18 height 18
click at [19, 112] on button "–" at bounding box center [16, 110] width 18 height 18
click at [21, 83] on button "+" at bounding box center [16, 90] width 18 height 18
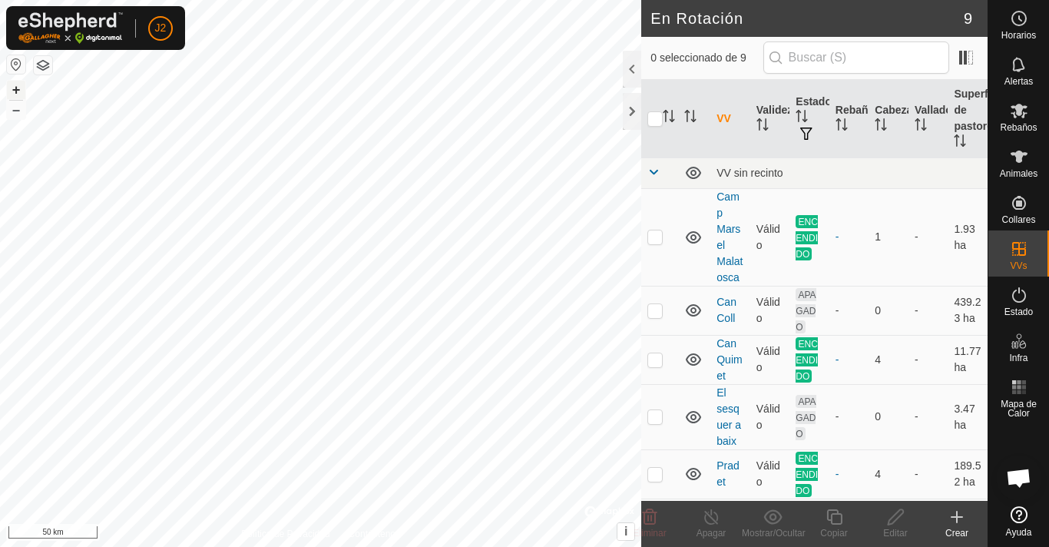
click at [21, 83] on button "+" at bounding box center [16, 90] width 18 height 18
click at [18, 95] on button "+" at bounding box center [16, 90] width 18 height 18
click at [658, 241] on p-checkbox at bounding box center [654, 236] width 15 height 12
checkbox input "true"
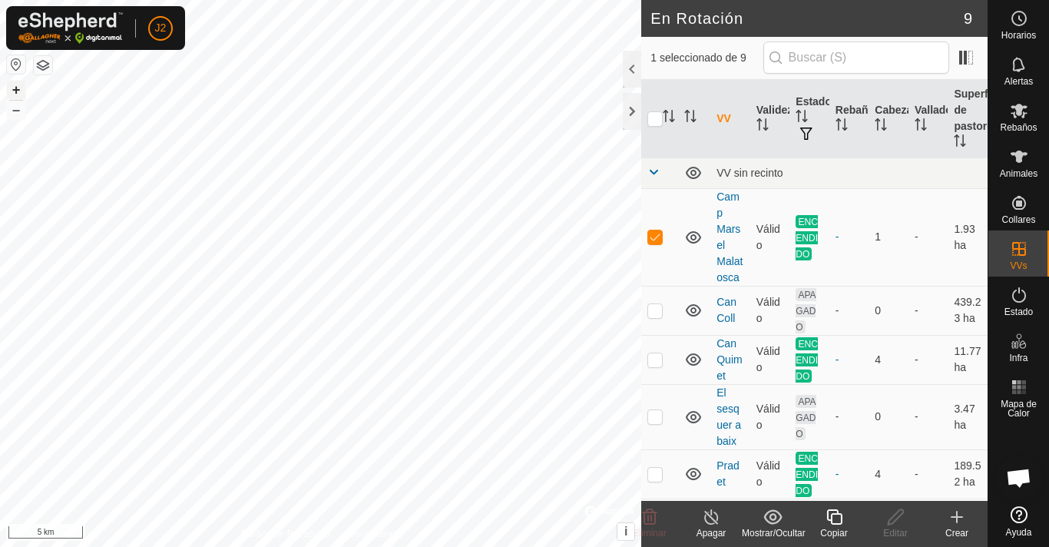
click at [17, 85] on button "+" at bounding box center [16, 90] width 18 height 18
click at [18, 84] on button "+" at bounding box center [16, 90] width 18 height 18
click at [16, 90] on button "+" at bounding box center [16, 90] width 18 height 18
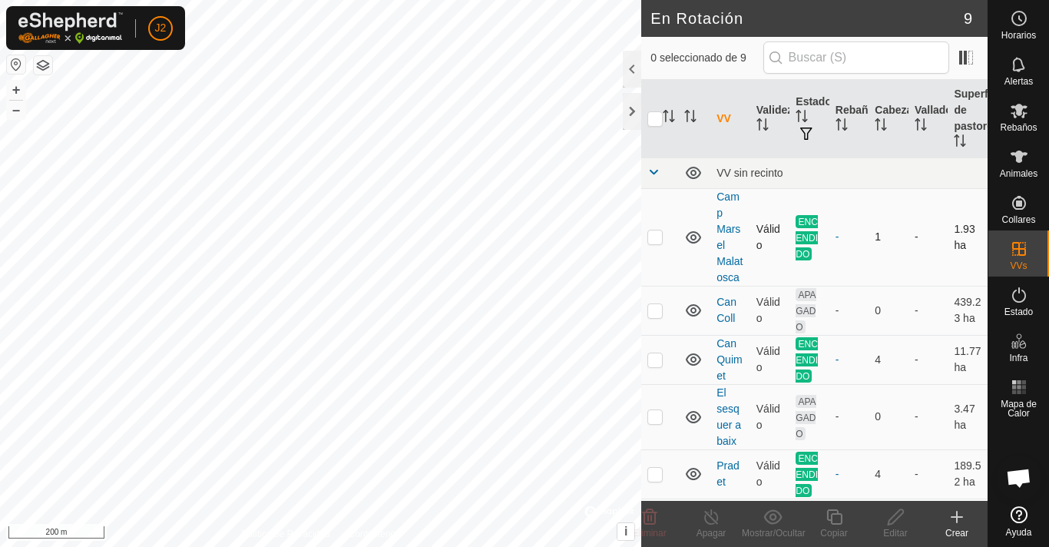
click at [653, 240] on p-checkbox at bounding box center [654, 236] width 15 height 12
checkbox input "true"
click at [1011, 164] on icon at bounding box center [1019, 156] width 18 height 18
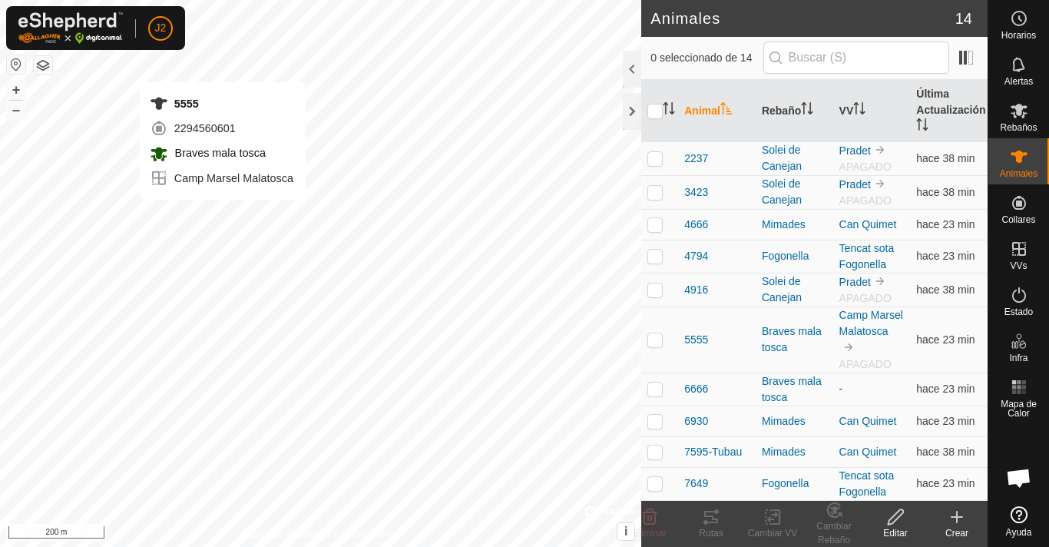
checkbox input "true"
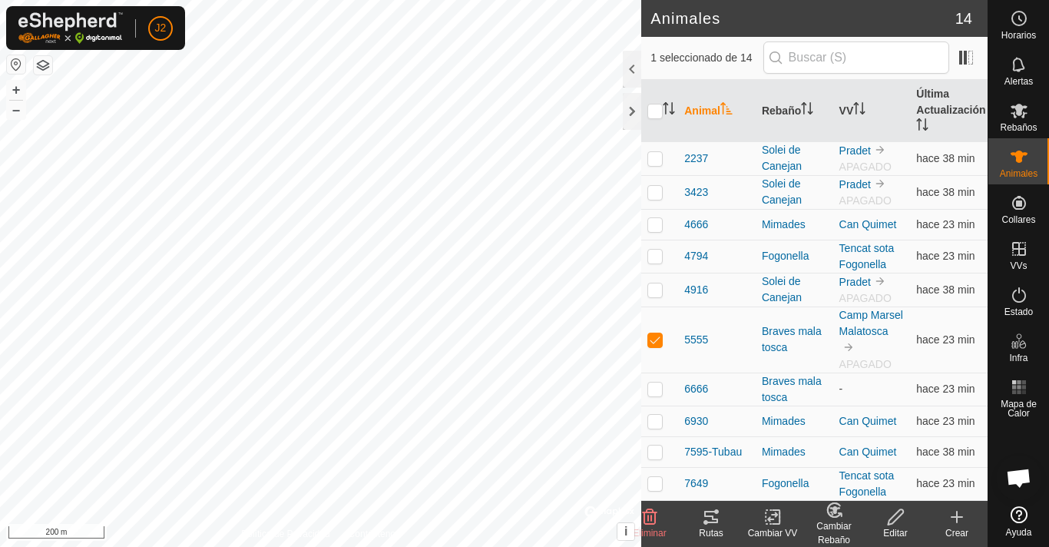
click at [886, 521] on icon at bounding box center [895, 516] width 19 height 18
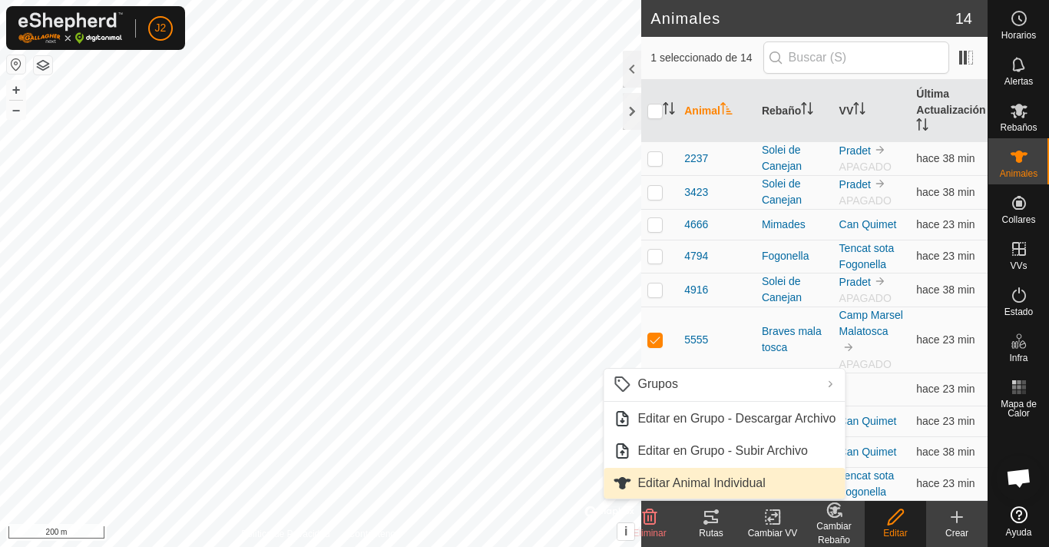
click at [753, 478] on link "Editar Animal Individual" at bounding box center [723, 483] width 241 height 31
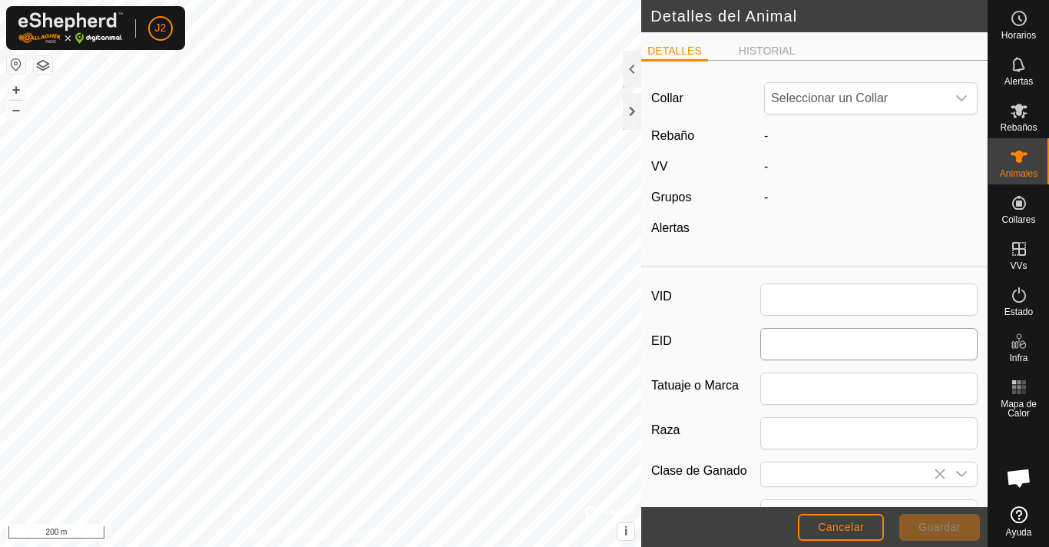
type input "5555"
type input "0"
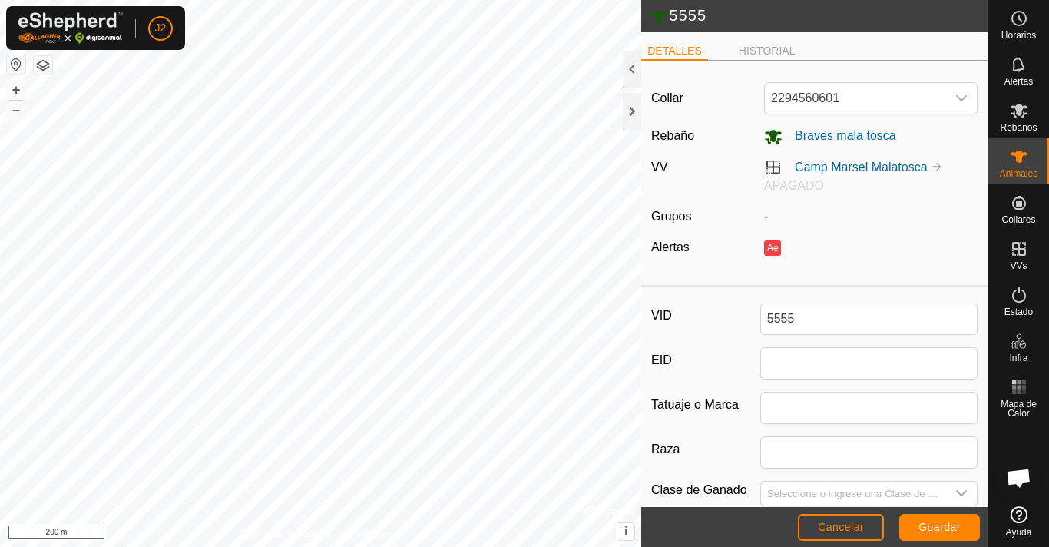
click at [783, 138] on span "Braves mala tosca" at bounding box center [839, 135] width 114 height 13
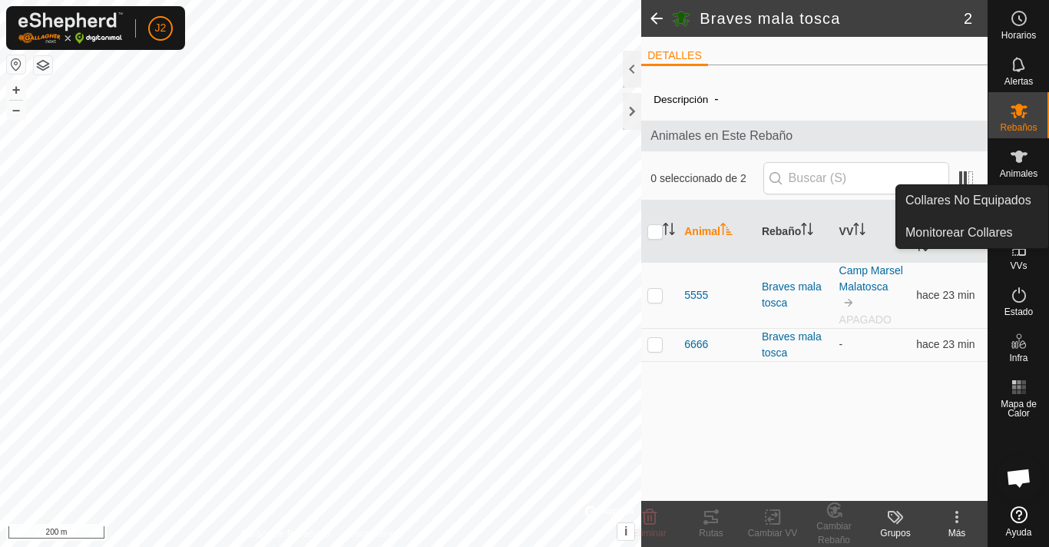
click at [1026, 160] on icon at bounding box center [1019, 156] width 18 height 18
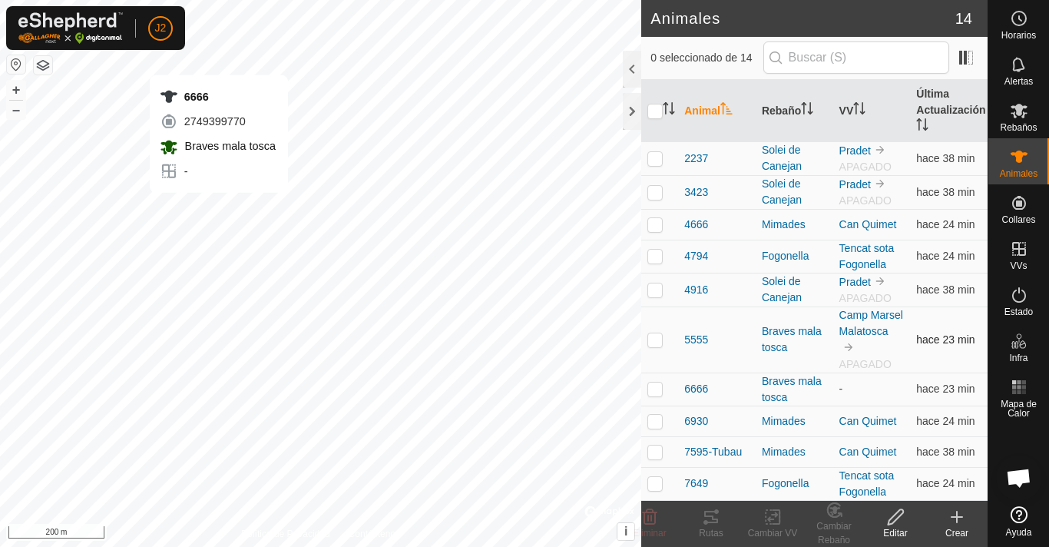
checkbox input "true"
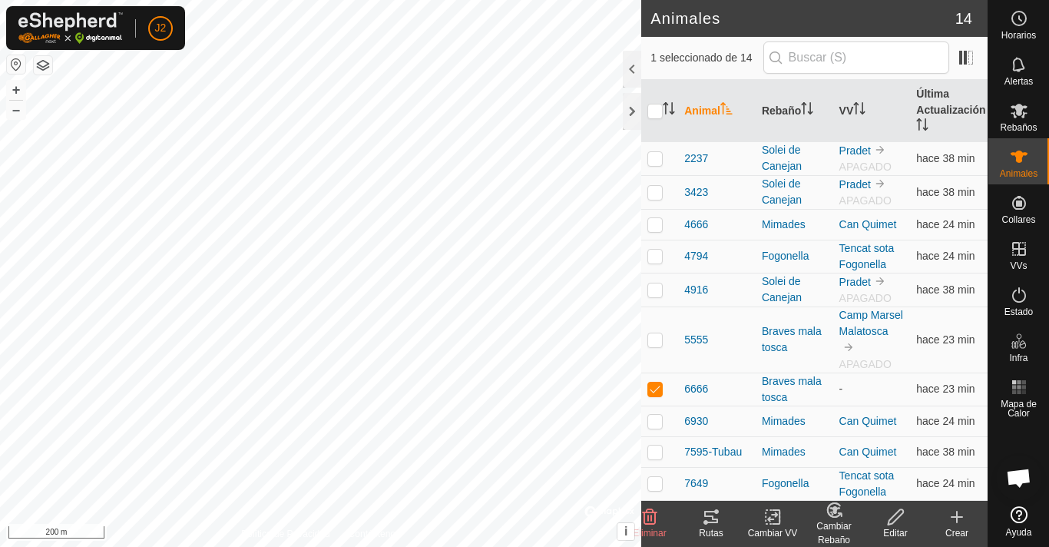
click at [907, 524] on edit-svg-icon at bounding box center [894, 516] width 61 height 18
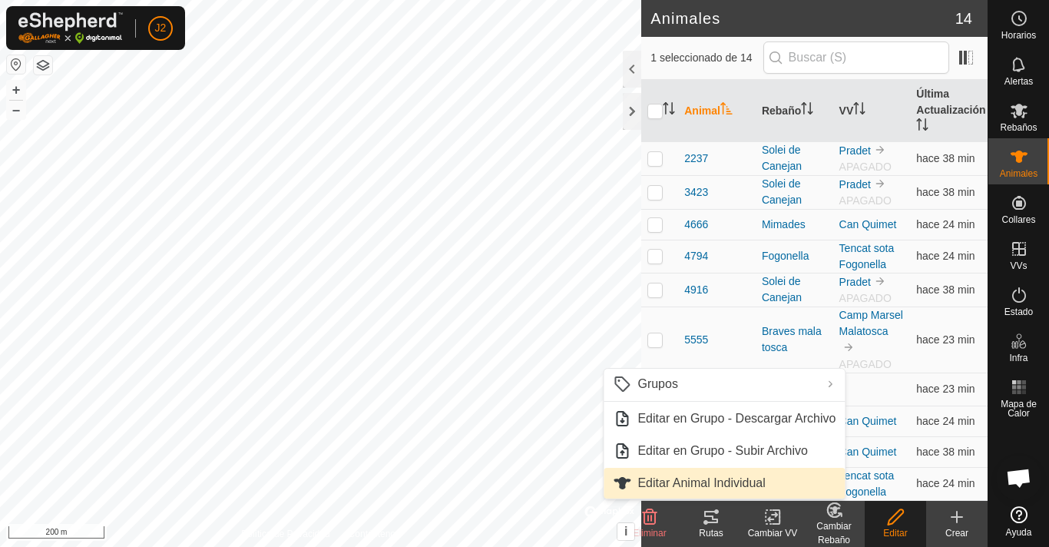
click at [738, 472] on link "Editar Animal Individual" at bounding box center [723, 483] width 241 height 31
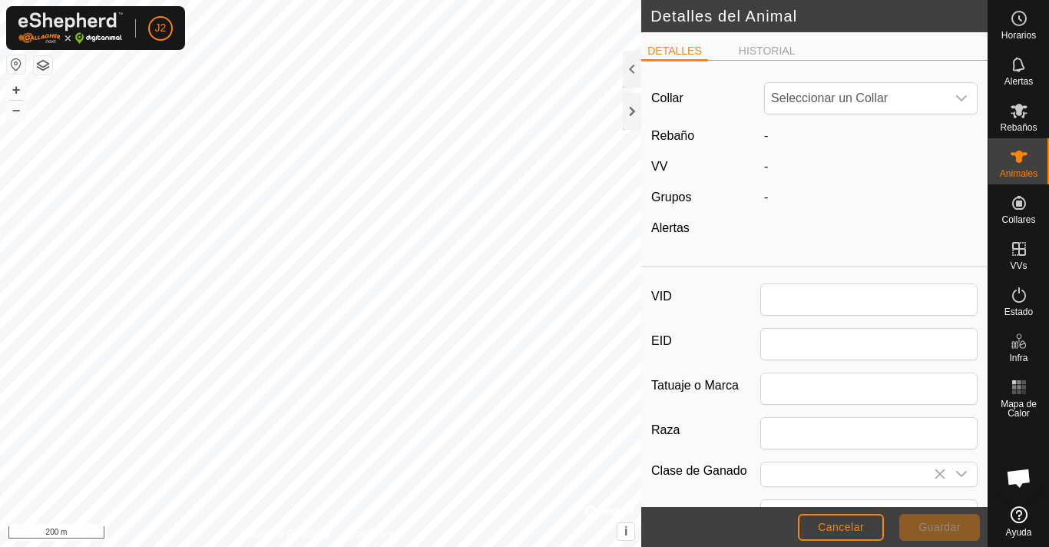
type input "6666"
type input "0"
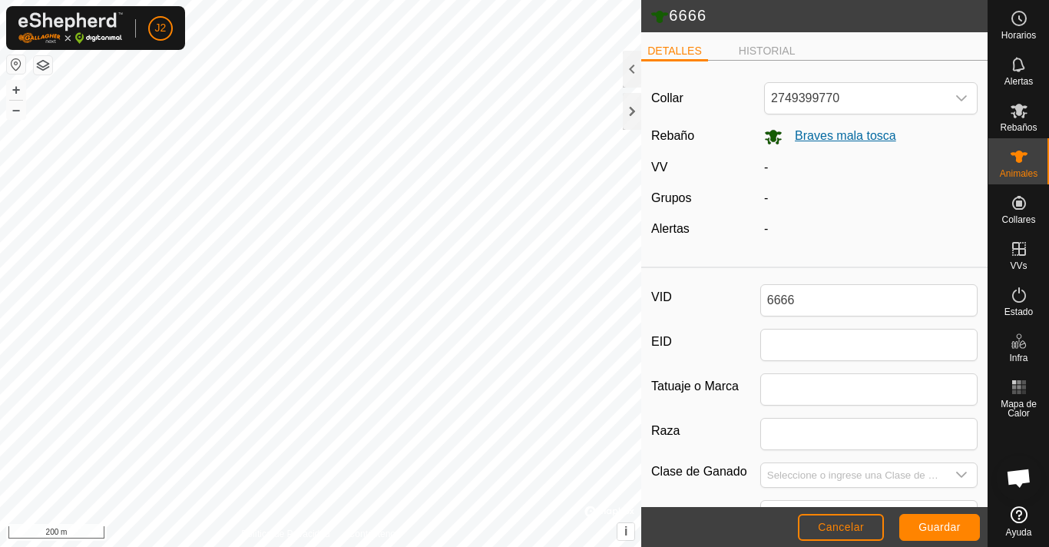
click at [805, 136] on span "Braves mala tosca" at bounding box center [839, 135] width 114 height 13
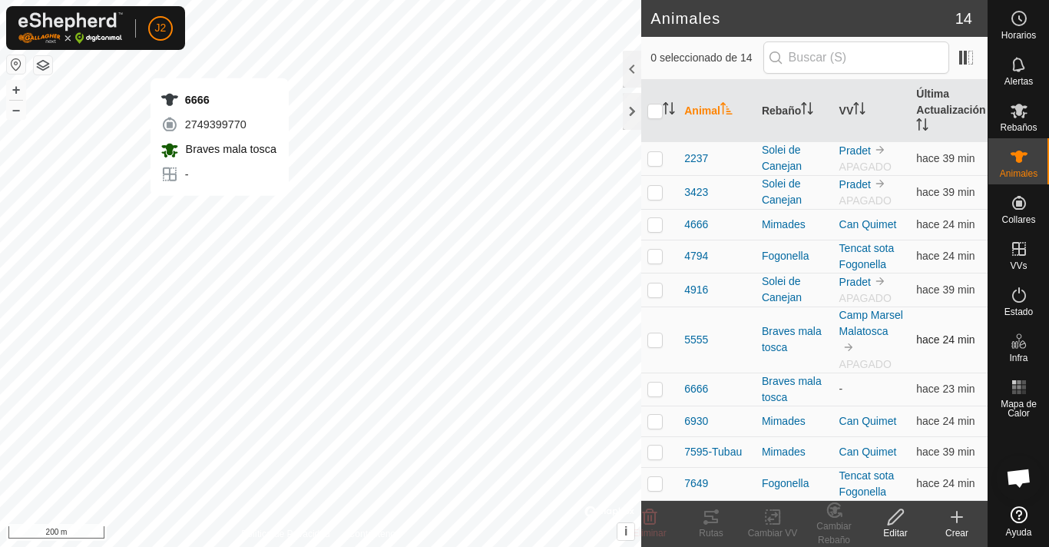
checkbox input "true"
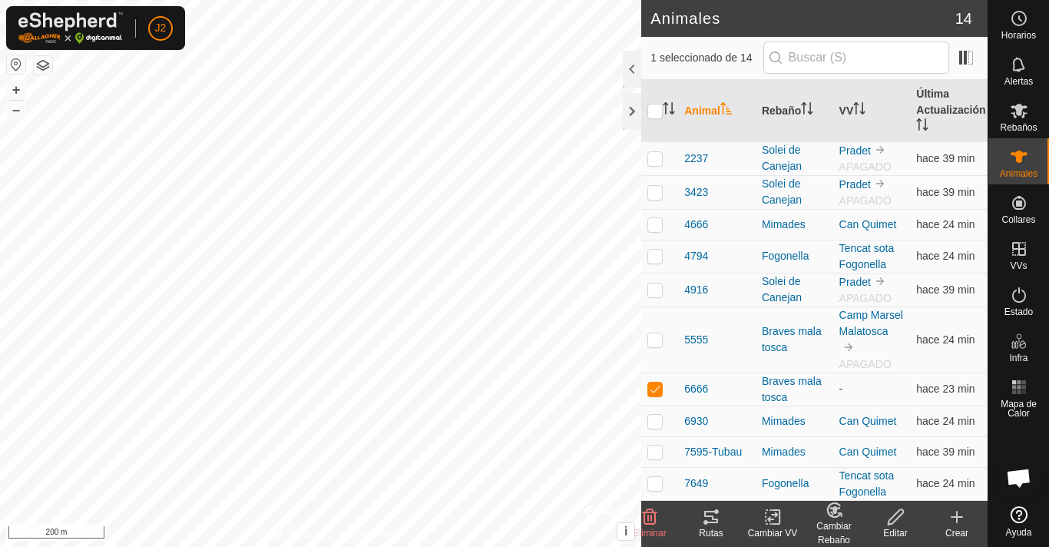
click at [903, 518] on icon at bounding box center [895, 516] width 19 height 18
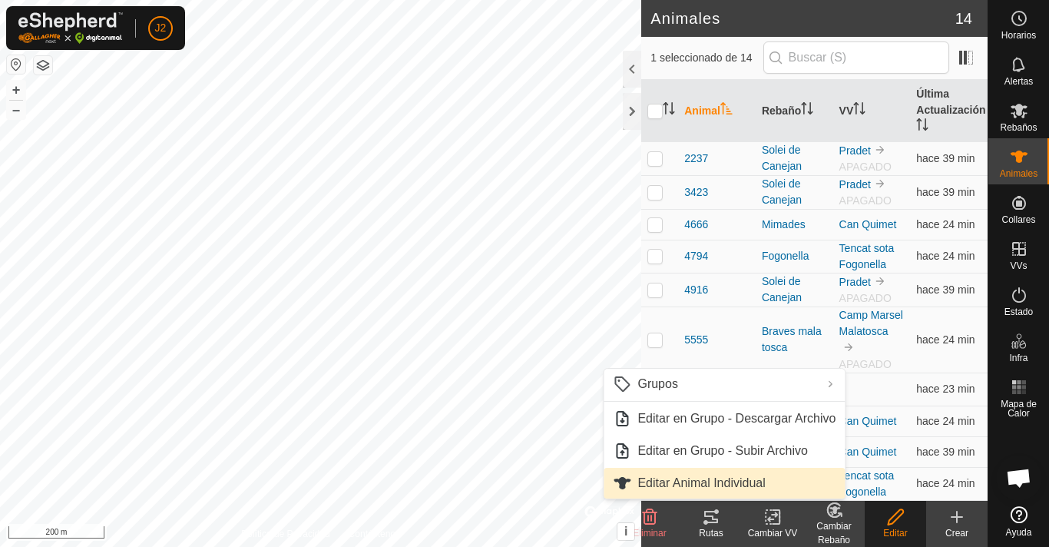
click at [697, 474] on link "Editar Animal Individual" at bounding box center [723, 483] width 241 height 31
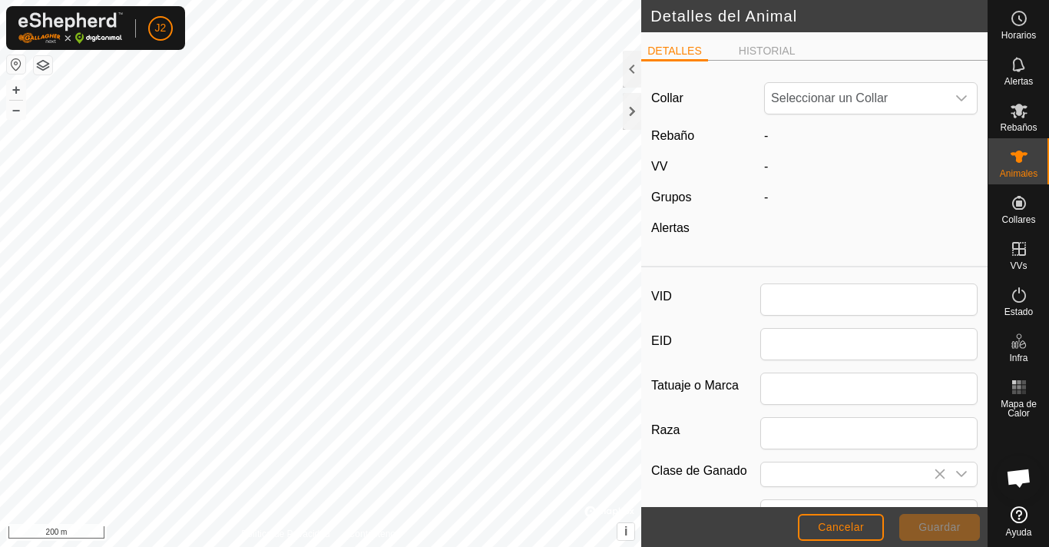
type input "6666"
type input "0"
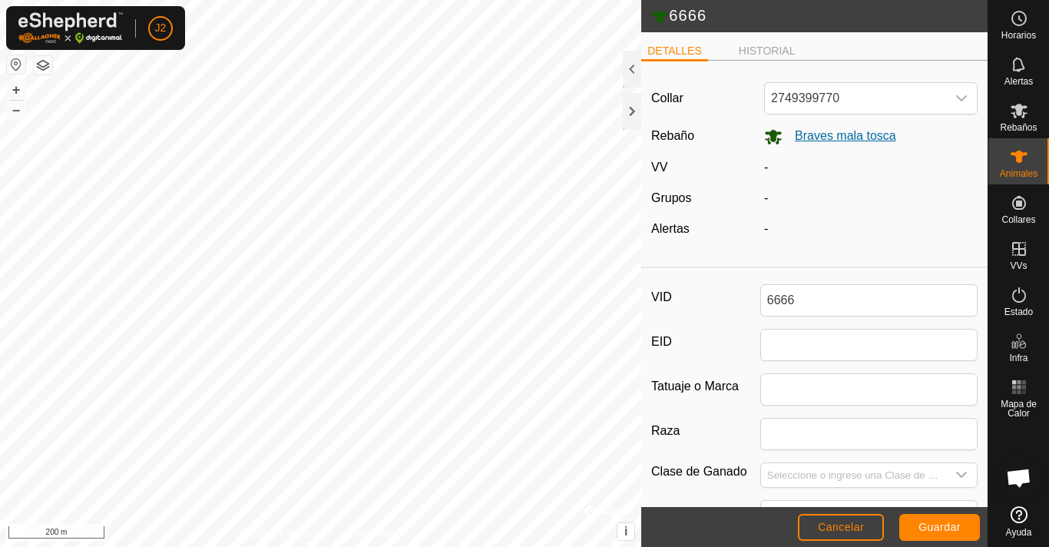
click at [818, 132] on span "Braves mala tosca" at bounding box center [839, 135] width 114 height 13
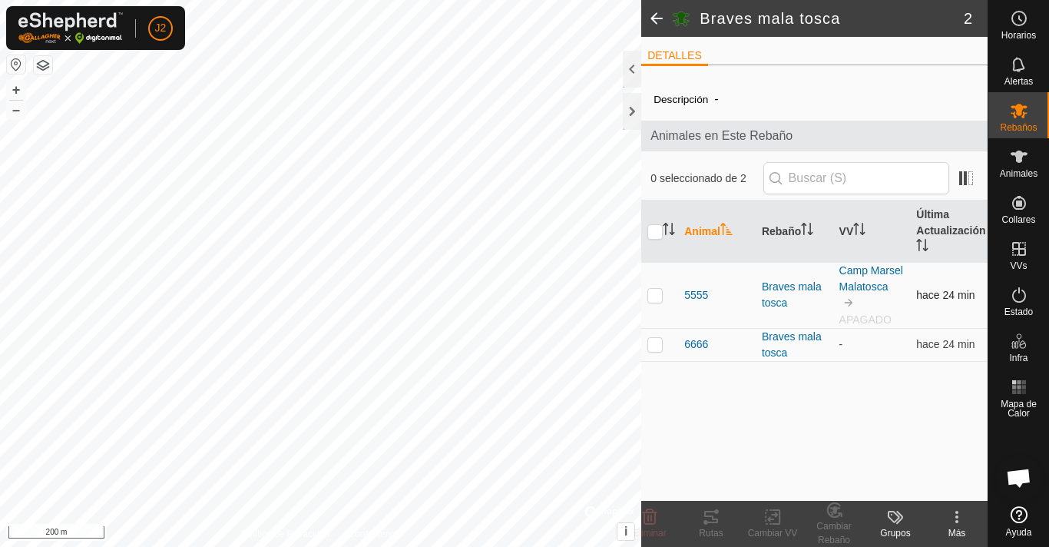
click at [653, 293] on p-checkbox at bounding box center [654, 295] width 15 height 12
checkbox input "true"
click at [658, 343] on p-checkbox at bounding box center [654, 344] width 15 height 12
checkbox input "true"
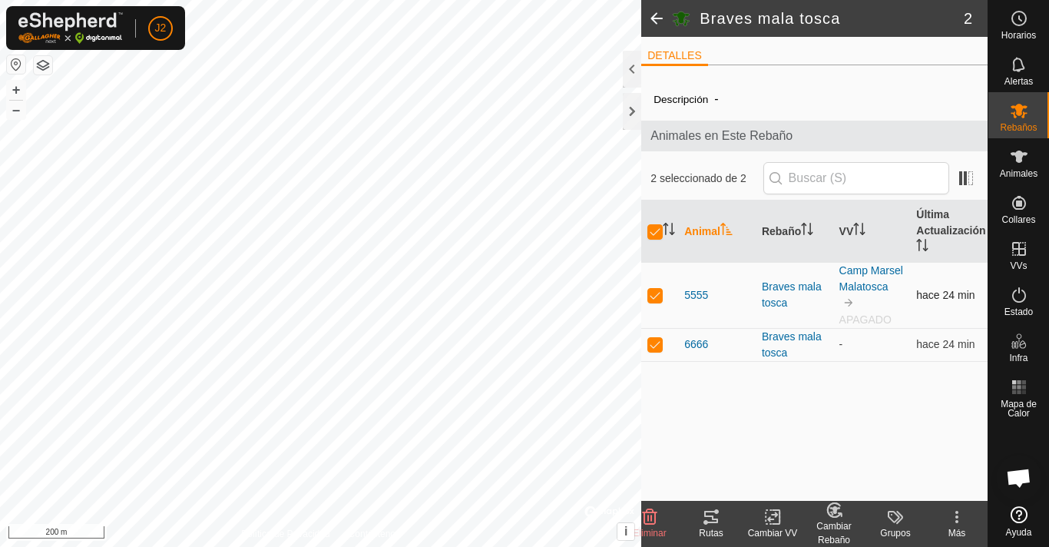
click at [658, 292] on p-checkbox at bounding box center [654, 295] width 15 height 12
checkbox input "false"
click at [649, 347] on p-checkbox at bounding box center [654, 344] width 15 height 12
checkbox input "false"
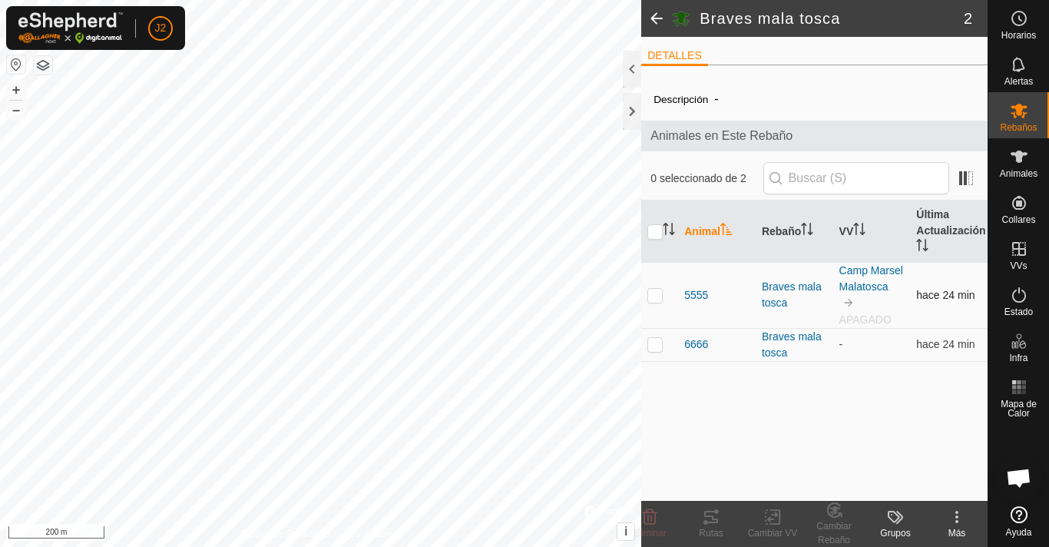
click at [653, 299] on p-checkbox at bounding box center [654, 295] width 15 height 12
checkbox input "true"
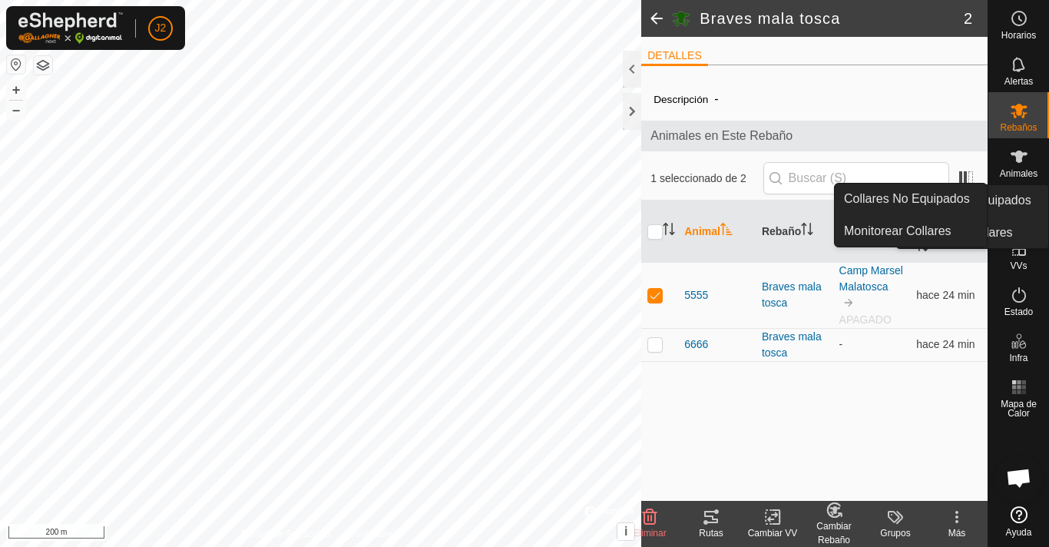
click at [1018, 199] on icon at bounding box center [1019, 202] width 18 height 18
click at [1024, 198] on icon at bounding box center [1019, 202] width 18 height 18
click at [1022, 203] on icon at bounding box center [1019, 202] width 18 height 18
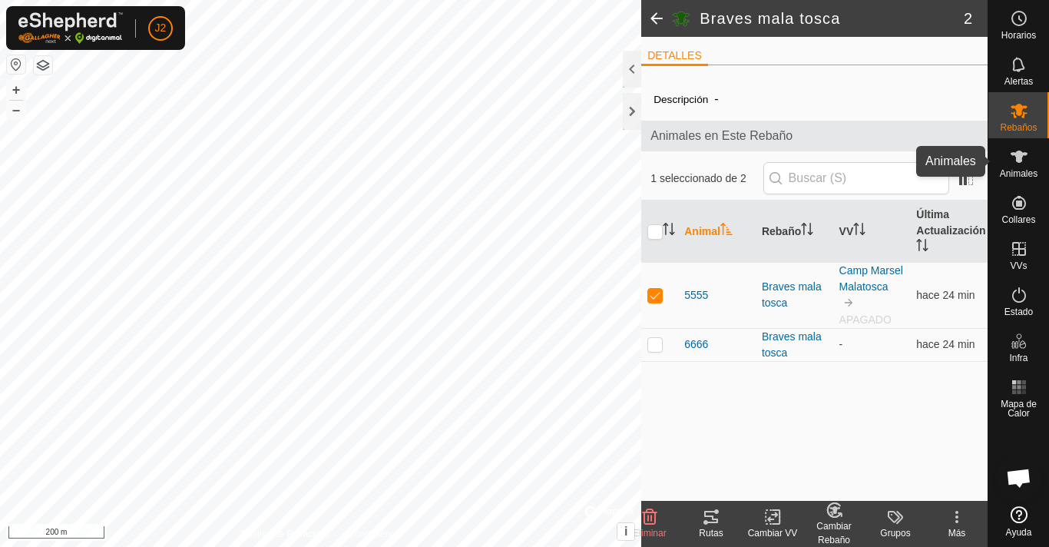
click at [1022, 165] on icon at bounding box center [1019, 156] width 18 height 18
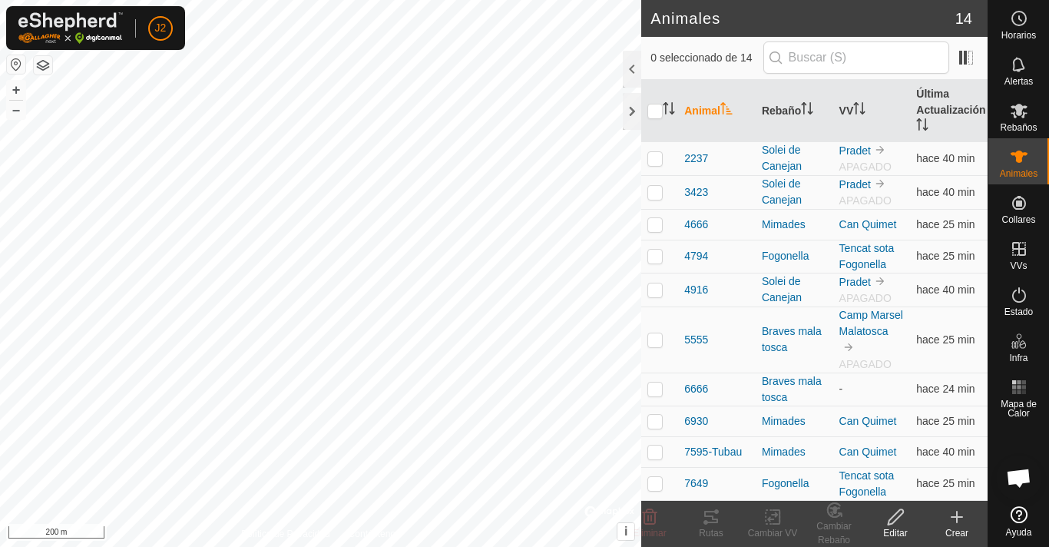
click at [702, 97] on div "Animales 14 0 seleccionado de 14 Animal Rebaño VV Última Actualización 2237 Sol…" at bounding box center [493, 273] width 987 height 547
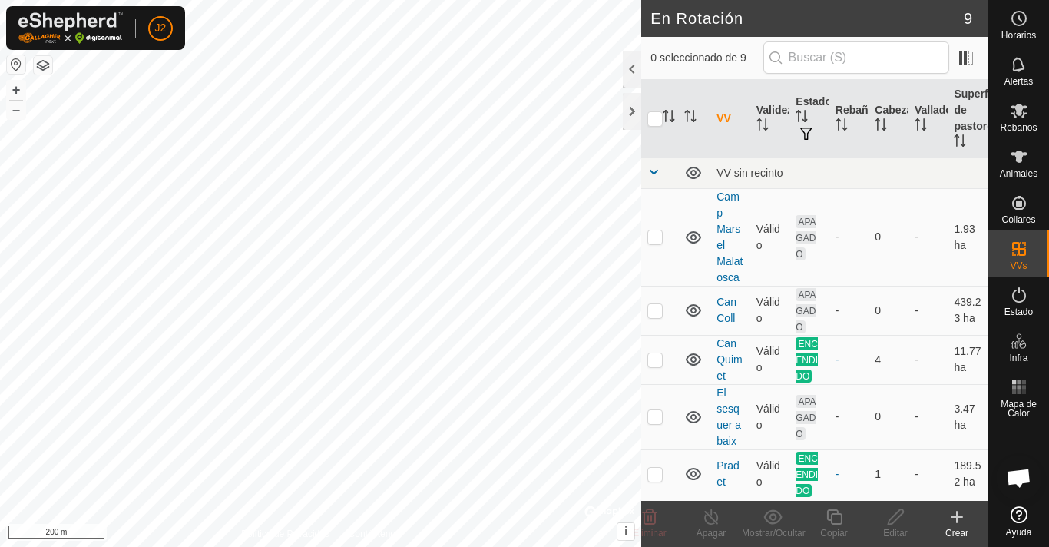
checkbox input "true"
click at [898, 527] on div "Editar" at bounding box center [894, 533] width 61 height 14
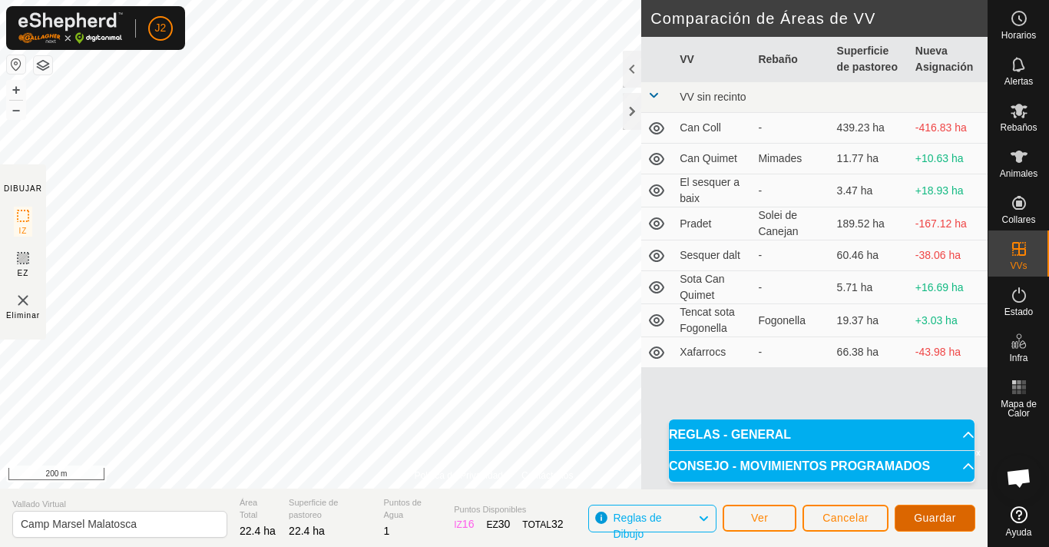
click at [957, 515] on button "Guardar" at bounding box center [934, 517] width 81 height 27
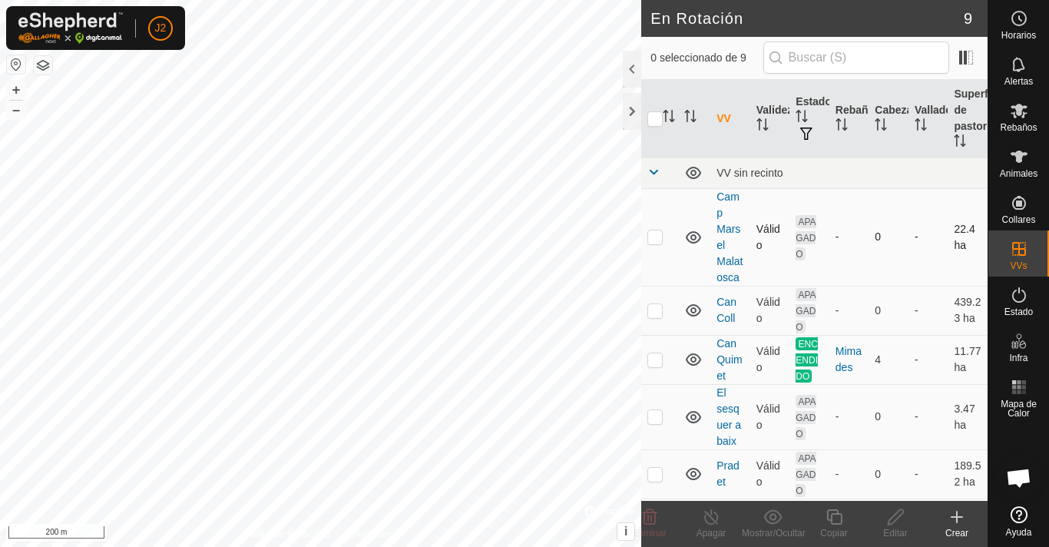
checkbox input "true"
click at [893, 515] on icon at bounding box center [894, 516] width 15 height 15
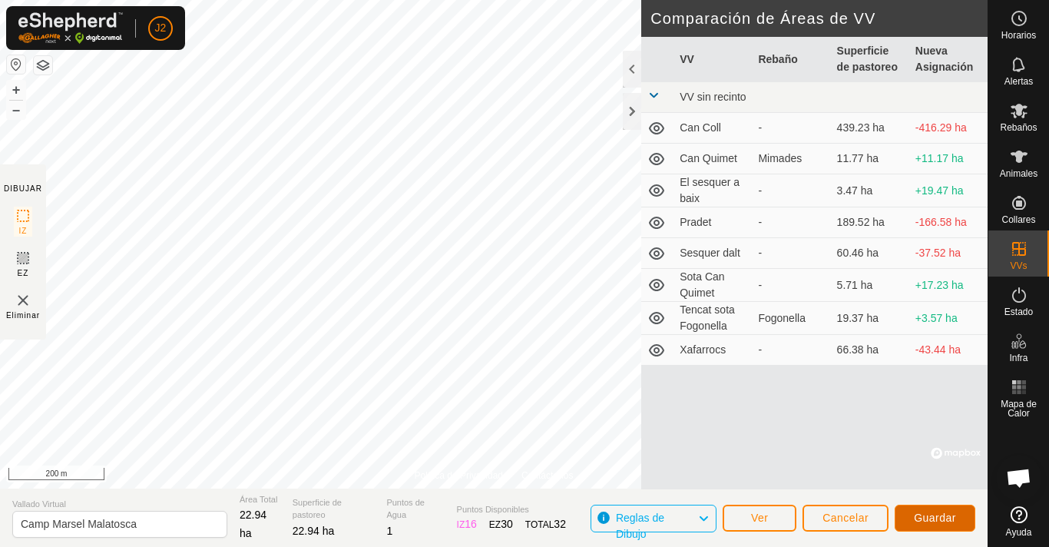
click at [940, 520] on span "Guardar" at bounding box center [935, 517] width 42 height 12
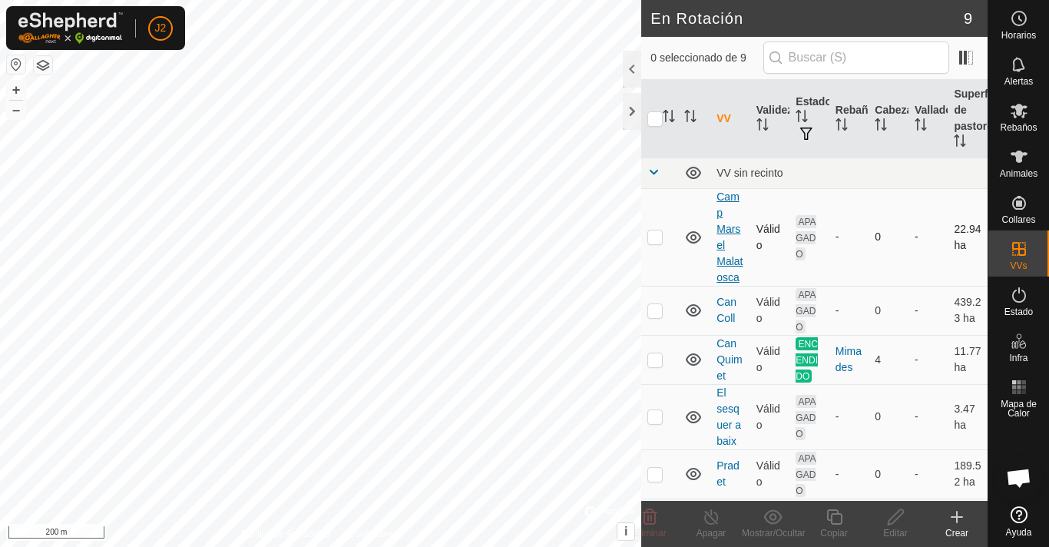
click at [727, 224] on link "Camp Marsel Malatosca" at bounding box center [729, 236] width 26 height 93
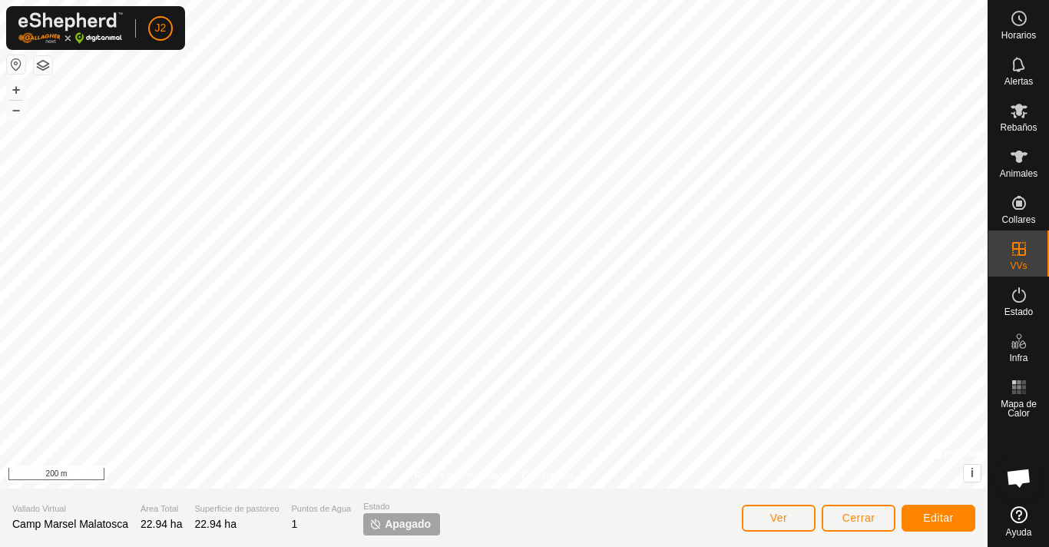
click at [420, 523] on span "Apagado" at bounding box center [408, 524] width 46 height 16
click at [418, 520] on span "Apagado" at bounding box center [408, 524] width 46 height 16
click at [946, 520] on span "Editar" at bounding box center [938, 517] width 31 height 12
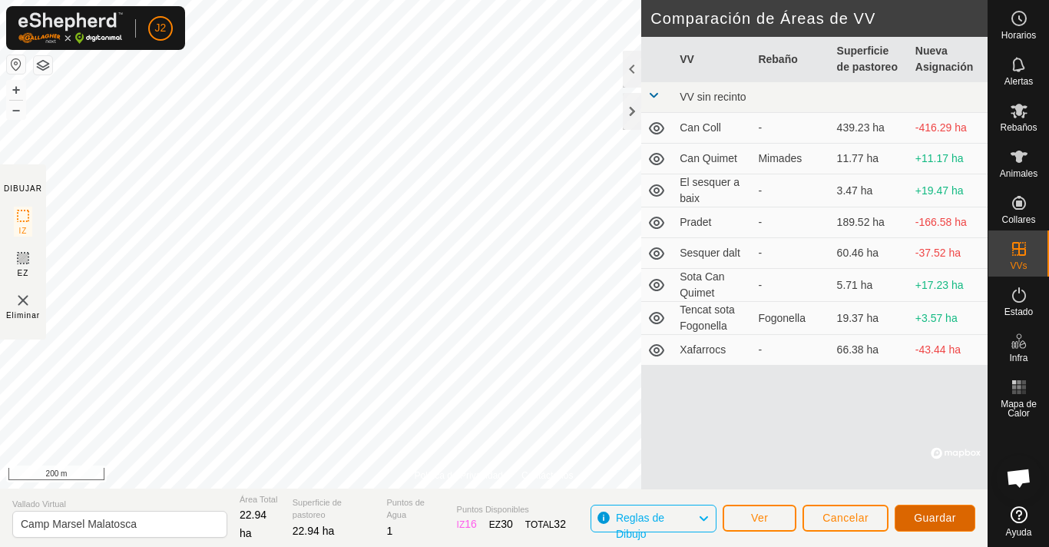
click at [940, 520] on span "Guardar" at bounding box center [935, 517] width 42 height 12
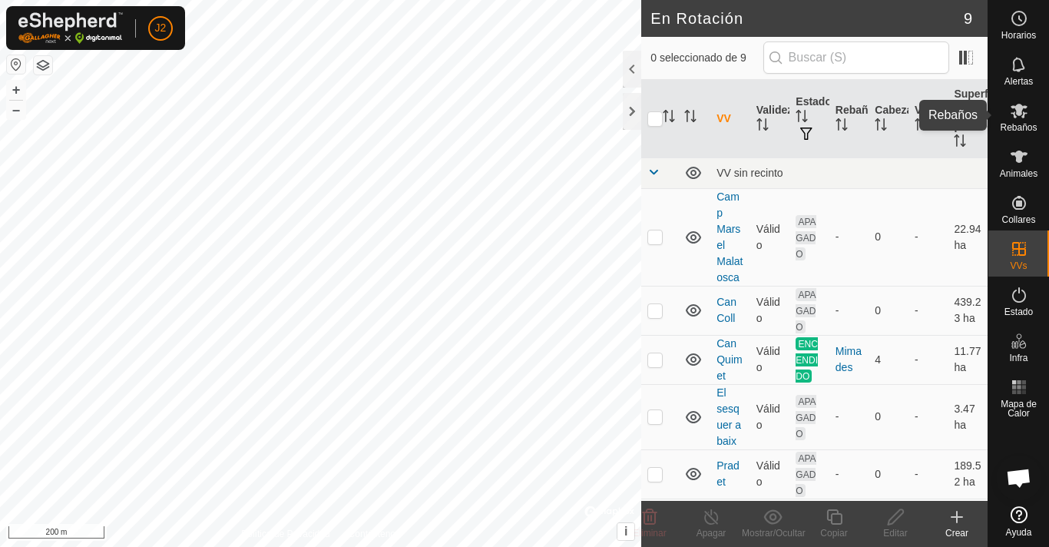
click at [1016, 116] on icon at bounding box center [1019, 110] width 18 height 18
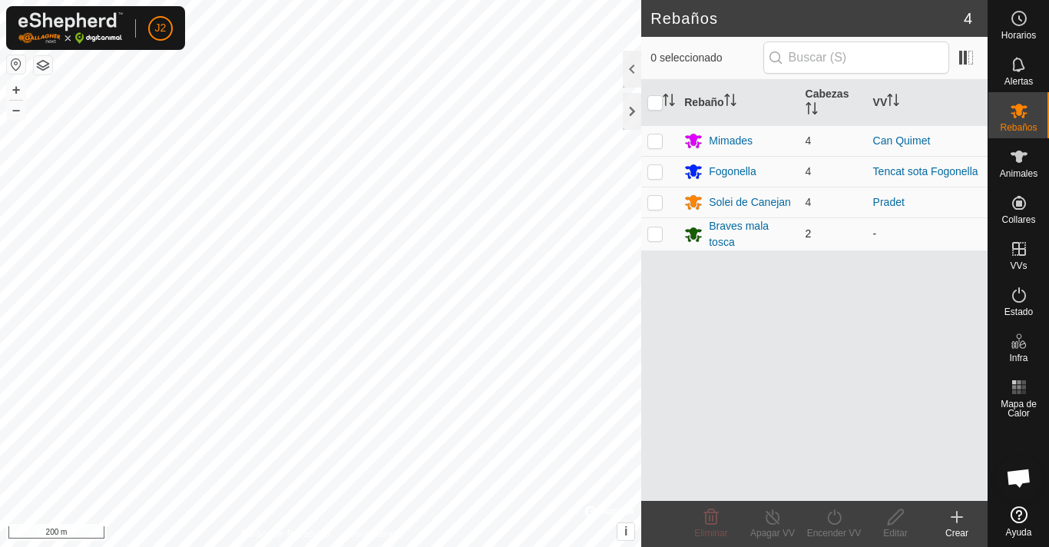
click at [653, 223] on td at bounding box center [659, 233] width 37 height 33
checkbox input "true"
click at [838, 522] on icon at bounding box center [834, 516] width 14 height 15
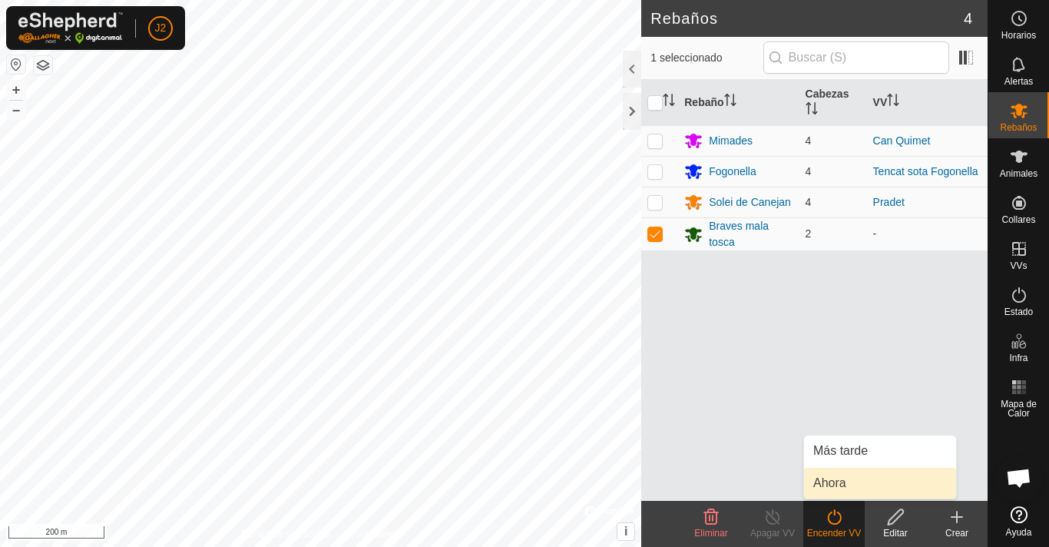
click at [842, 489] on link "Ahora" at bounding box center [880, 483] width 152 height 31
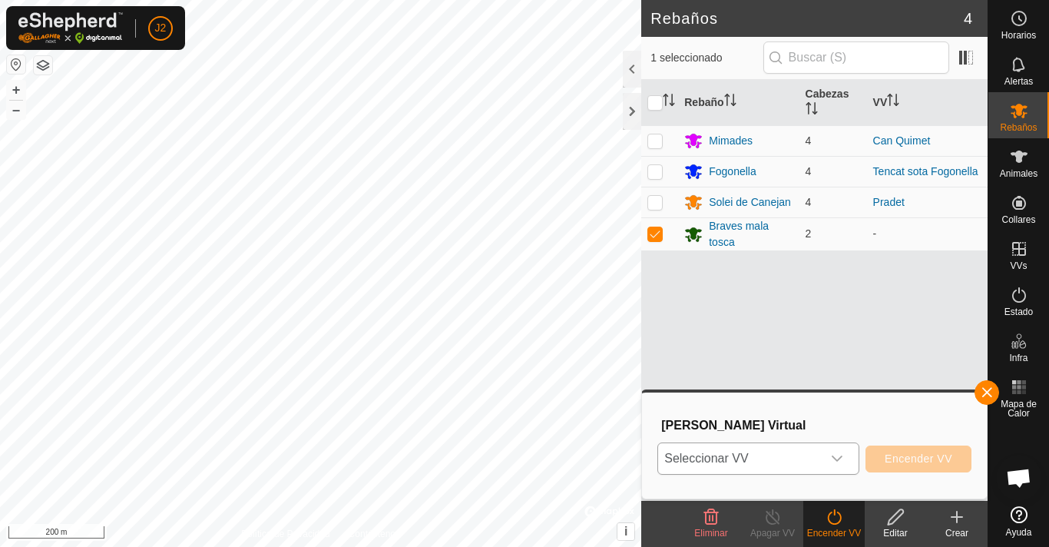
click at [841, 464] on icon "dropdown trigger" at bounding box center [837, 458] width 12 height 12
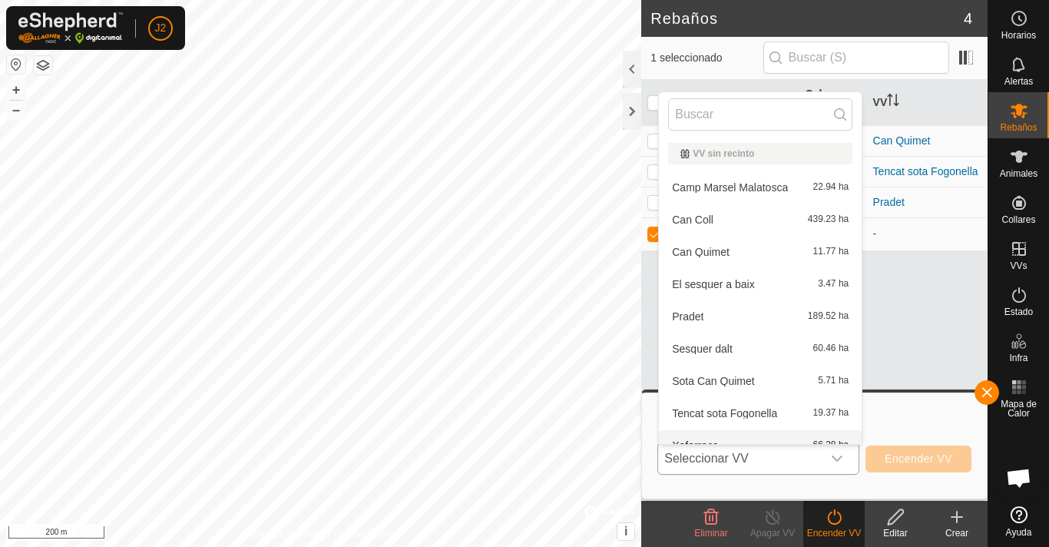
scroll to position [17, 0]
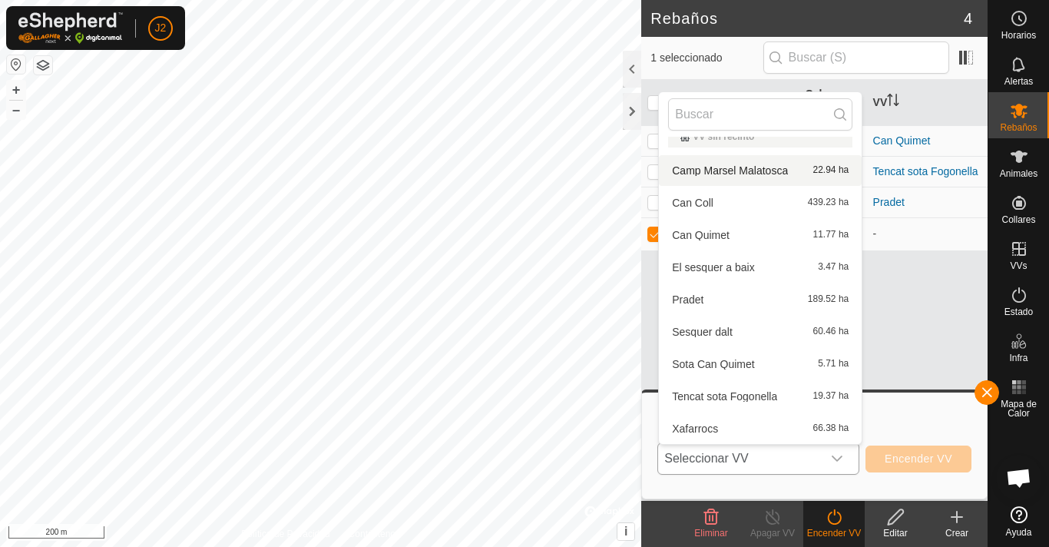
click at [750, 172] on li "Camp Marsel Malatosca 22.94 ha" at bounding box center [760, 170] width 203 height 31
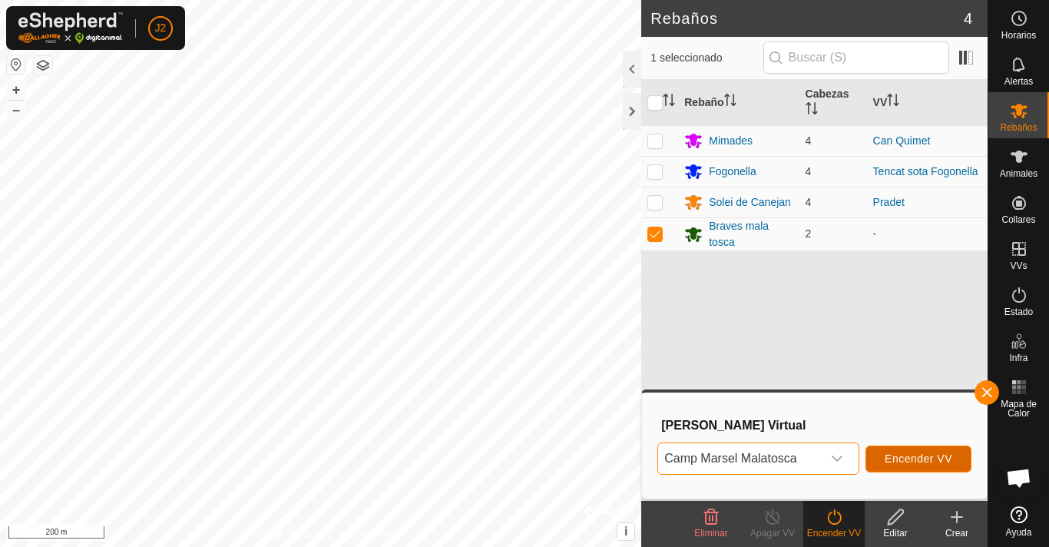
click at [912, 461] on span "Encender VV" at bounding box center [918, 458] width 68 height 12
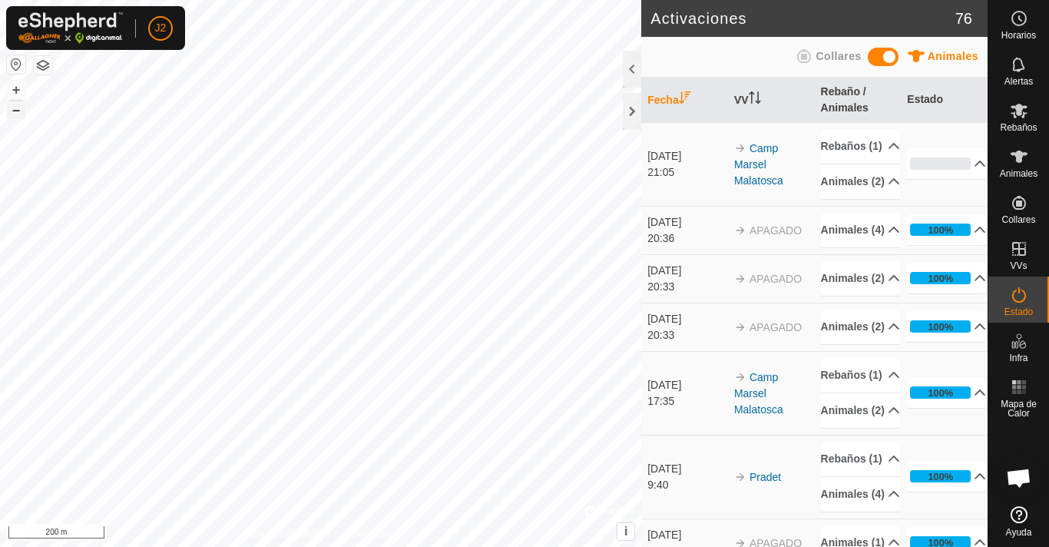
click at [21, 113] on button "–" at bounding box center [16, 110] width 18 height 18
click at [20, 109] on button "–" at bounding box center [16, 110] width 18 height 18
click at [23, 114] on button "–" at bounding box center [16, 110] width 18 height 18
click at [22, 113] on button "–" at bounding box center [16, 110] width 18 height 18
click at [19, 111] on button "–" at bounding box center [16, 110] width 18 height 18
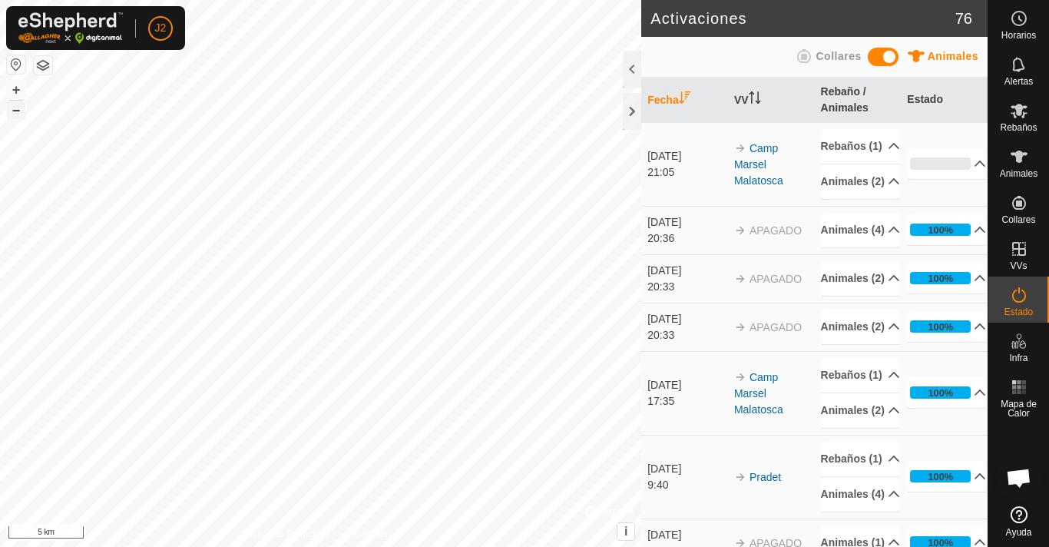
click at [18, 111] on button "–" at bounding box center [16, 110] width 18 height 18
click at [18, 109] on button "–" at bounding box center [16, 110] width 18 height 18
click at [12, 90] on button "+" at bounding box center [16, 90] width 18 height 18
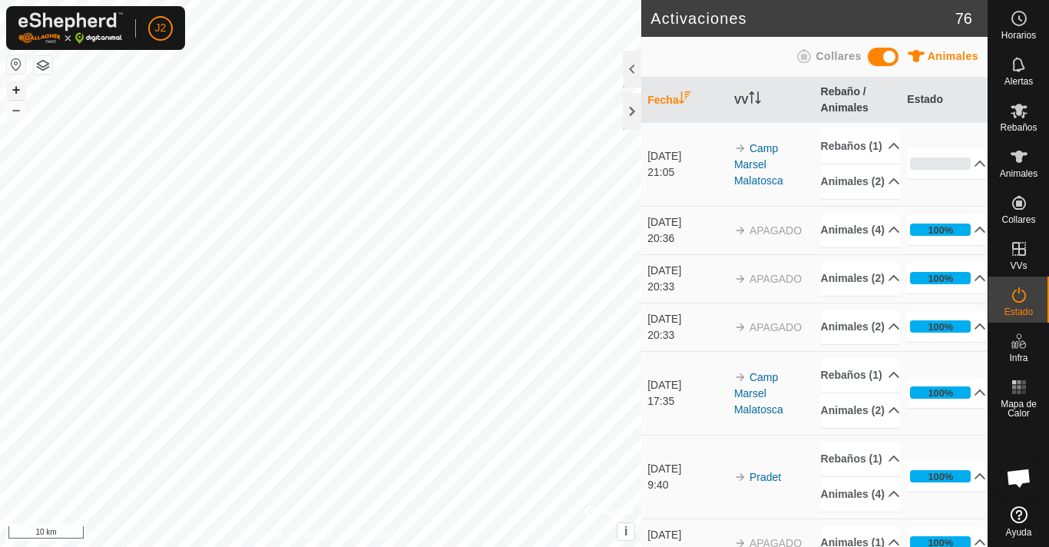
click at [7, 90] on button "+" at bounding box center [16, 90] width 18 height 18
click at [15, 93] on button "+" at bounding box center [16, 90] width 18 height 18
click at [16, 92] on button "+" at bounding box center [16, 90] width 18 height 18
click at [23, 89] on button "+" at bounding box center [16, 90] width 18 height 18
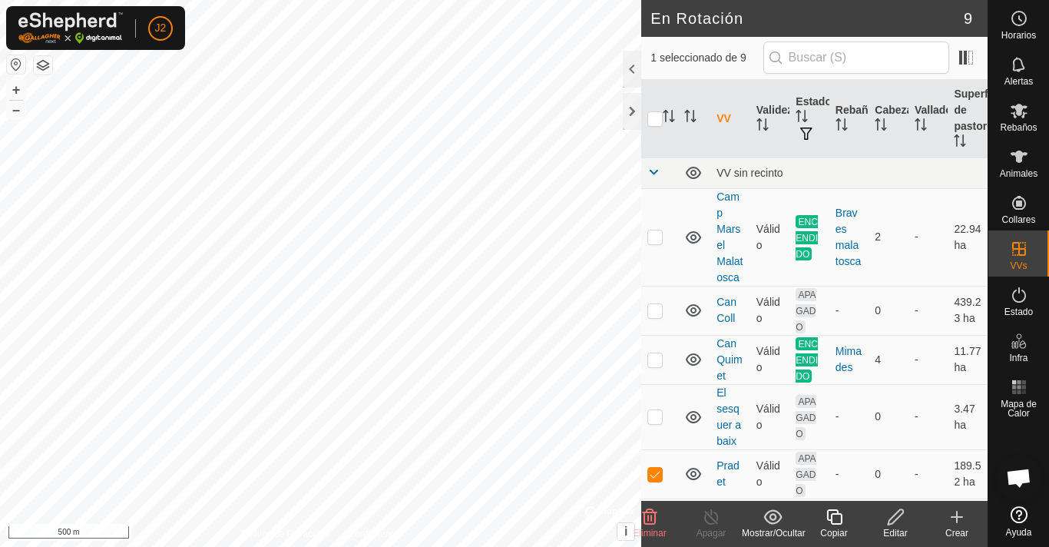
click at [896, 519] on icon at bounding box center [894, 516] width 15 height 15
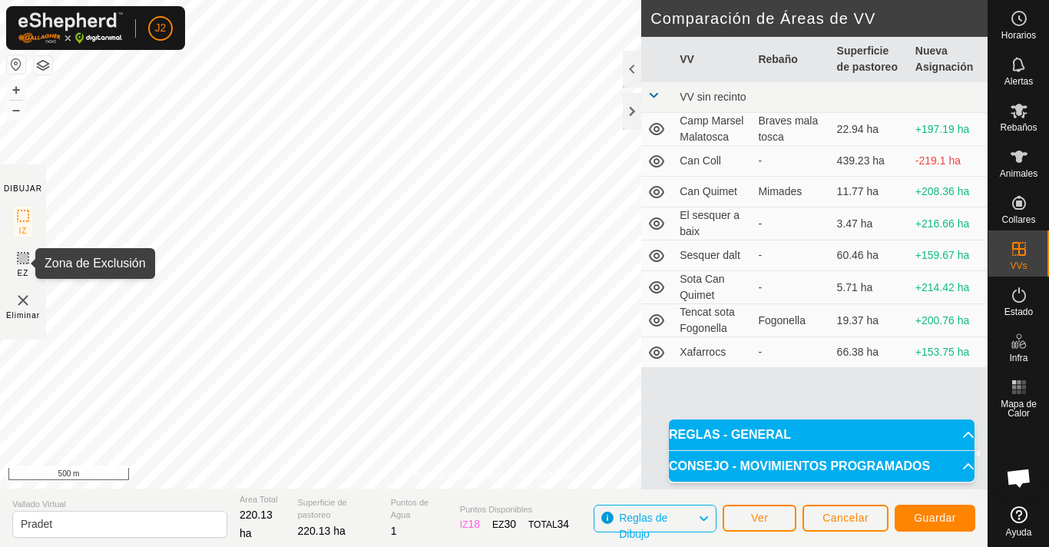
click at [24, 261] on icon at bounding box center [22, 257] width 9 height 9
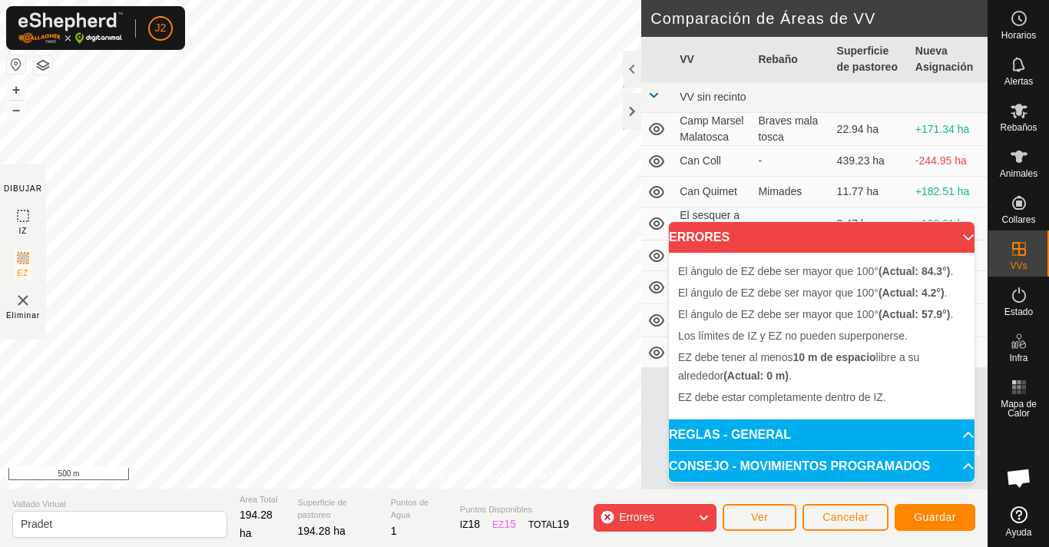
click at [666, 516] on span "Errores" at bounding box center [643, 517] width 48 height 20
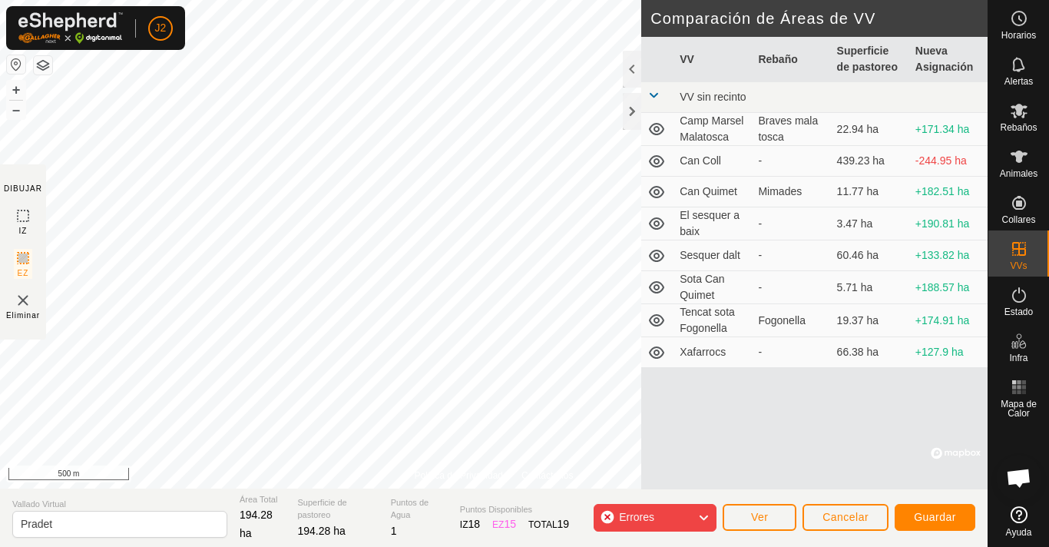
click at [706, 515] on icon at bounding box center [703, 517] width 12 height 20
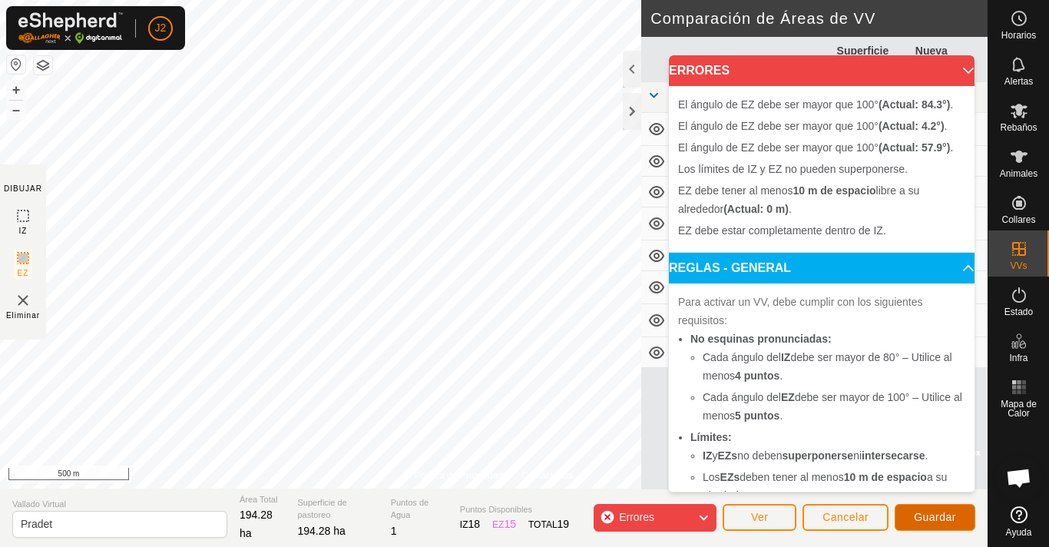
click at [949, 515] on span "Guardar" at bounding box center [935, 517] width 42 height 12
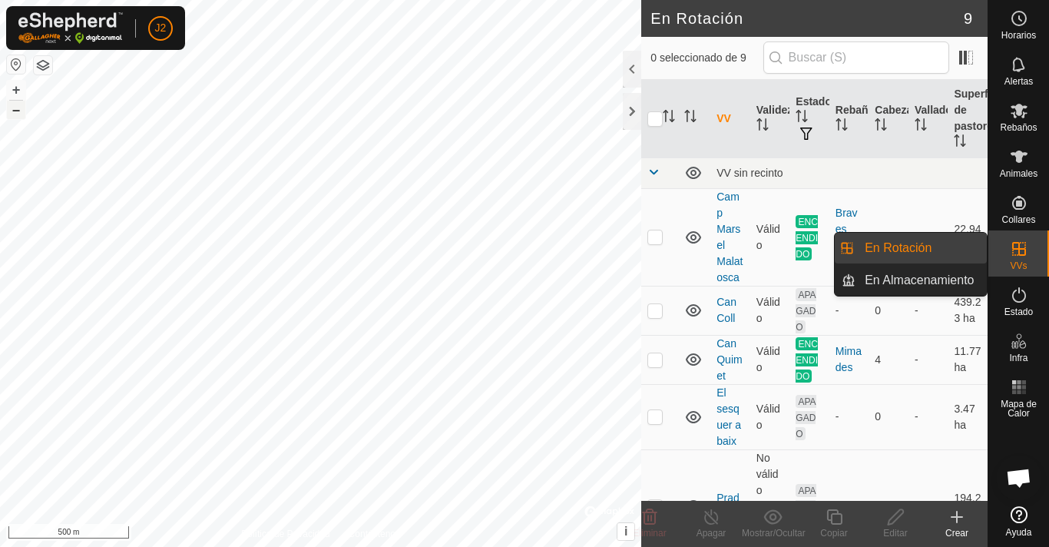
click at [16, 115] on button "–" at bounding box center [16, 110] width 18 height 18
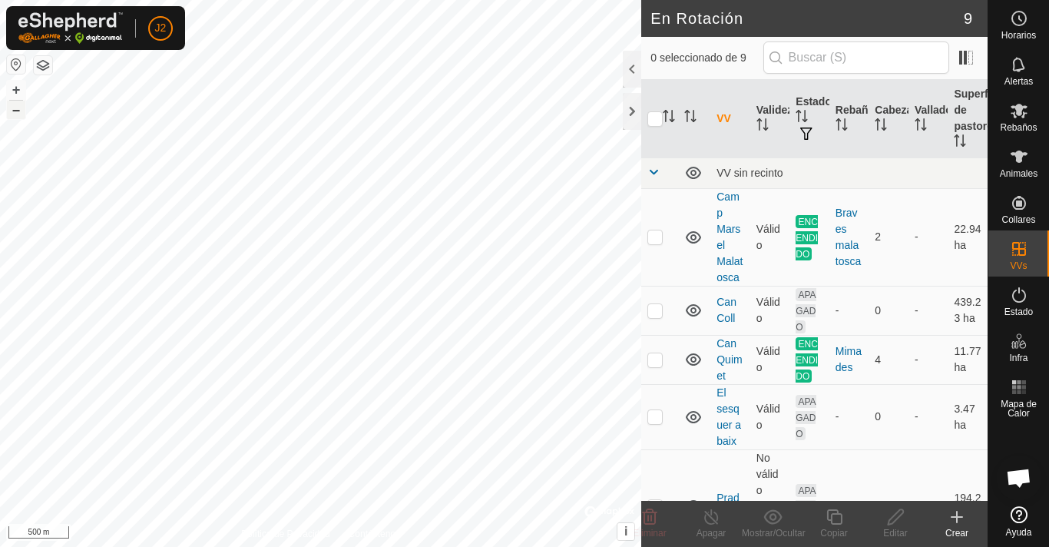
click at [16, 115] on button "–" at bounding box center [16, 110] width 18 height 18
click at [18, 115] on button "–" at bounding box center [16, 110] width 18 height 18
click at [18, 116] on button "–" at bounding box center [16, 110] width 18 height 18
click at [18, 117] on button "–" at bounding box center [16, 110] width 18 height 18
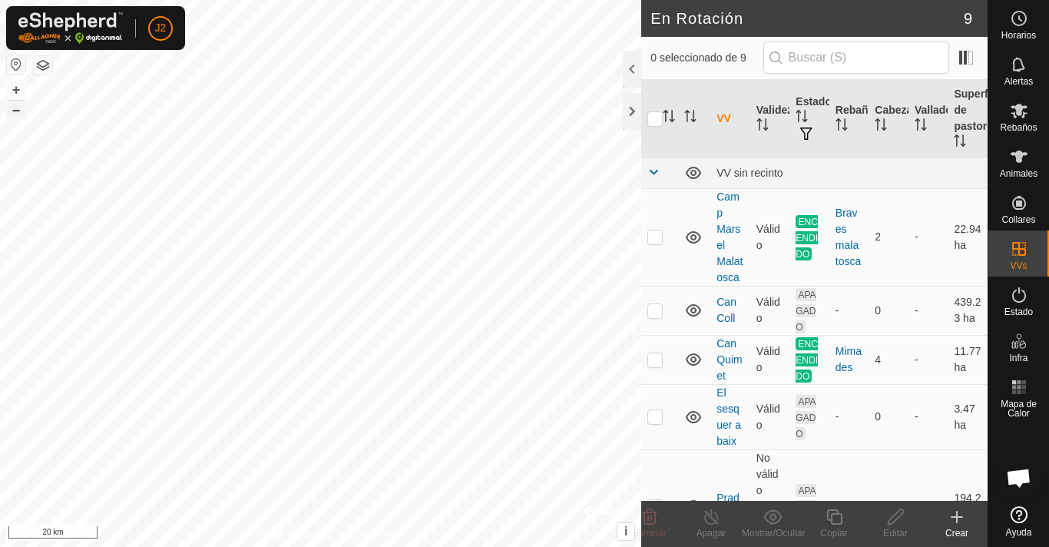
click at [18, 117] on button "–" at bounding box center [16, 110] width 18 height 18
click at [18, 94] on button "+" at bounding box center [16, 90] width 18 height 18
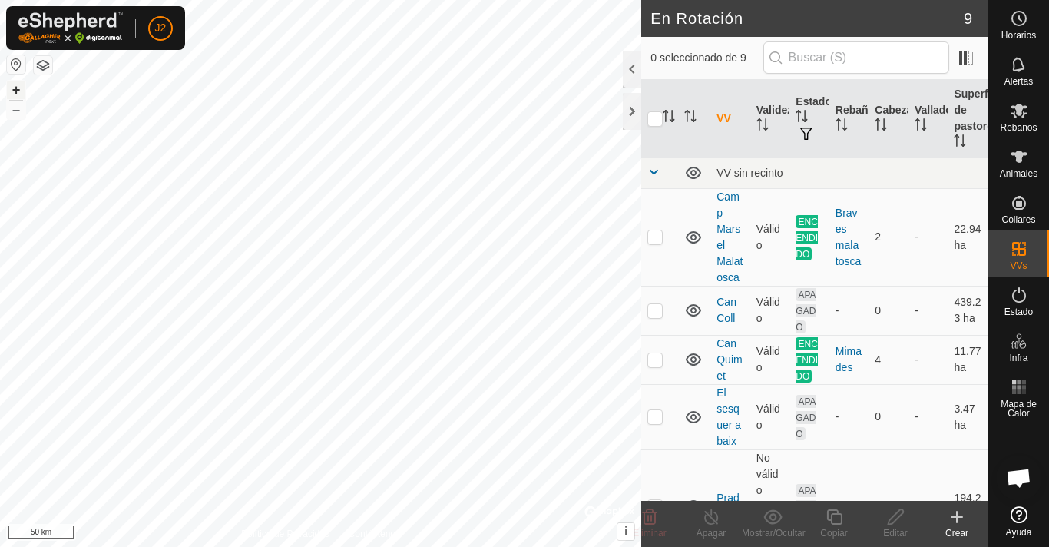
click at [18, 94] on button "+" at bounding box center [16, 90] width 18 height 18
click at [21, 86] on button "+" at bounding box center [16, 90] width 18 height 18
click at [15, 83] on button "+" at bounding box center [16, 90] width 18 height 18
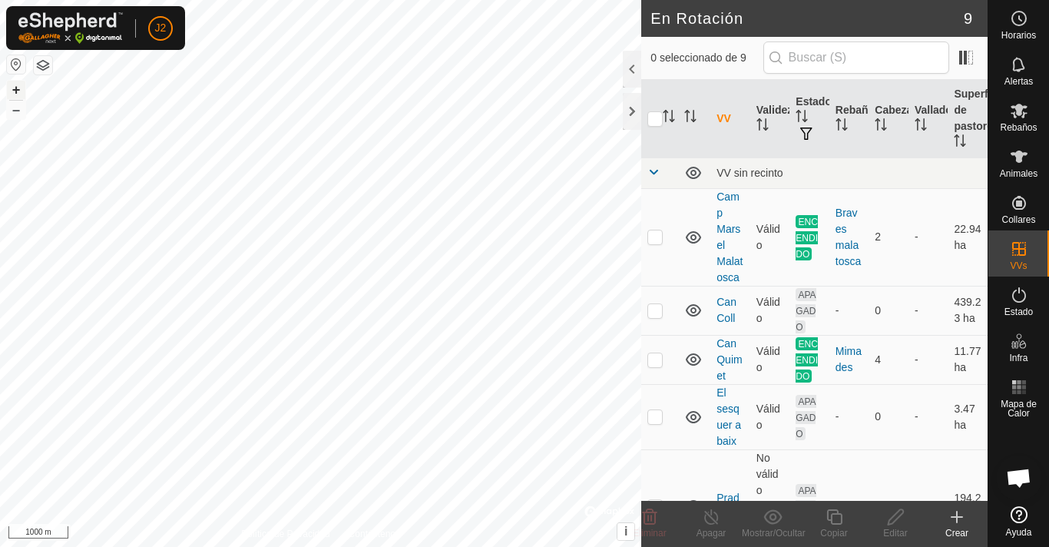
click at [15, 83] on button "+" at bounding box center [16, 90] width 18 height 18
click at [16, 111] on button "–" at bounding box center [16, 110] width 18 height 18
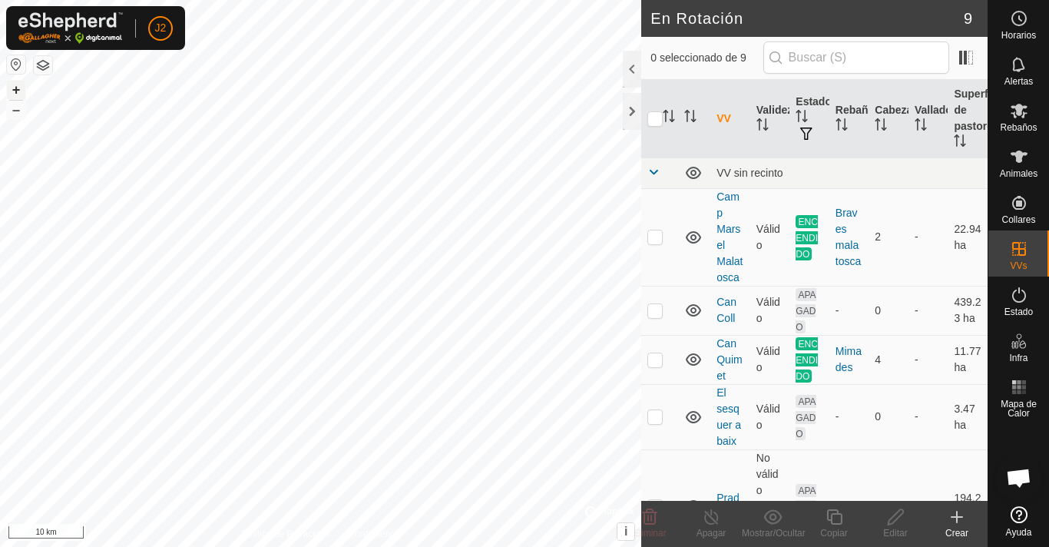
click at [16, 89] on button "+" at bounding box center [16, 90] width 18 height 18
click at [16, 81] on button "+" at bounding box center [16, 90] width 18 height 18
click at [18, 88] on button "+" at bounding box center [16, 90] width 18 height 18
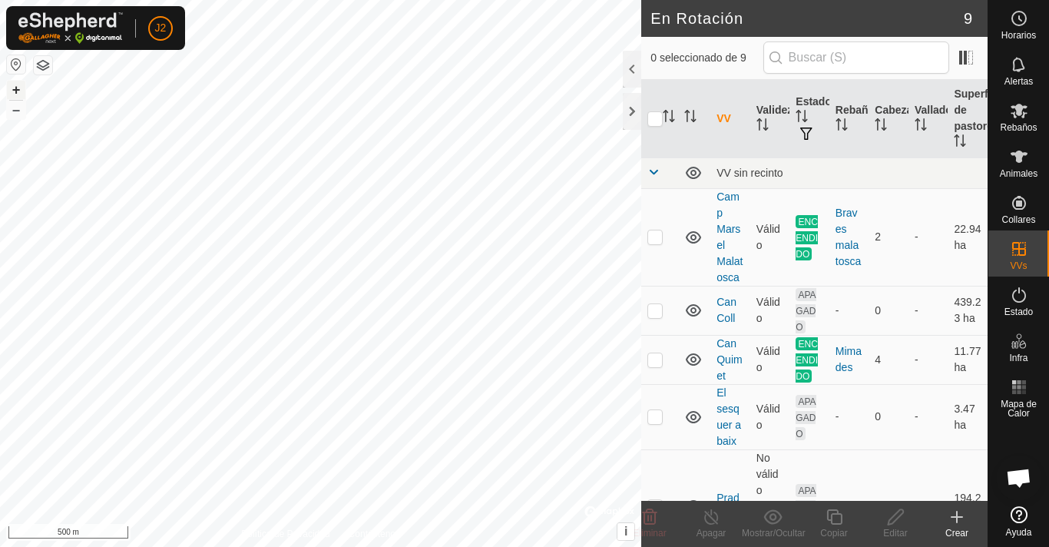
click at [18, 88] on button "+" at bounding box center [16, 90] width 18 height 18
